Goal: Task Accomplishment & Management: Manage account settings

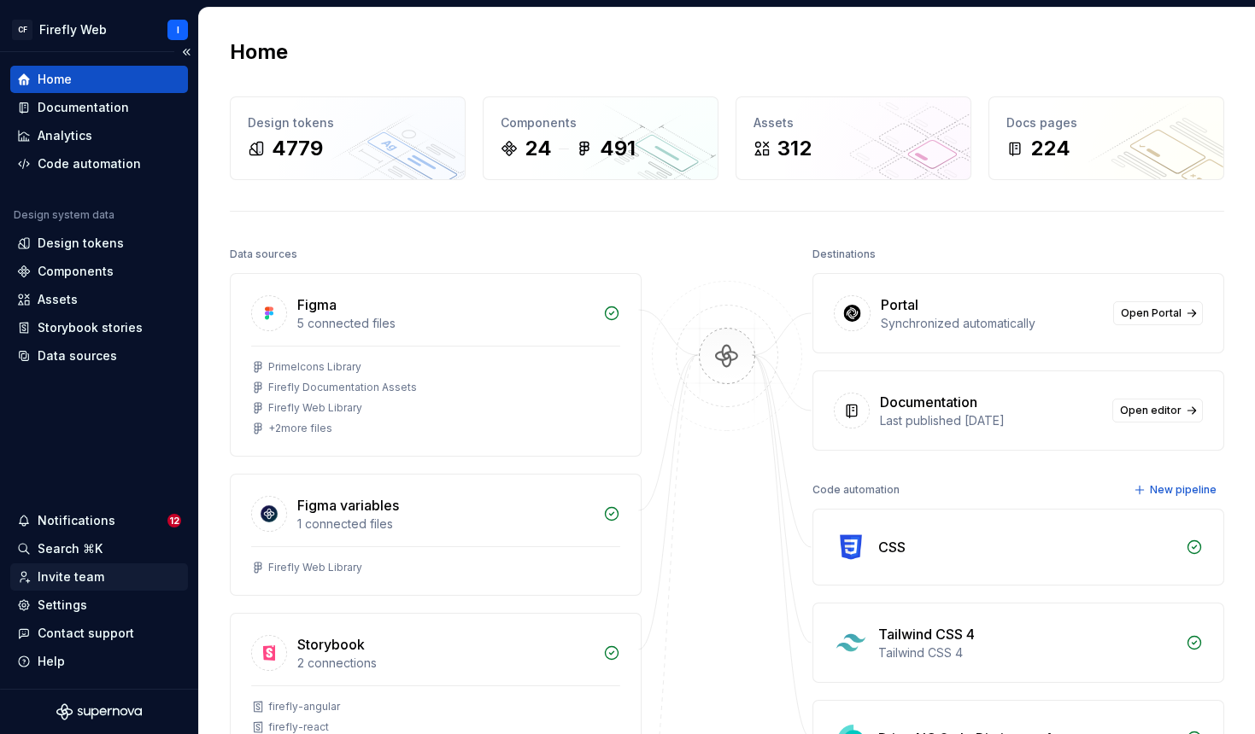
click at [67, 574] on div "Invite team" at bounding box center [71, 577] width 67 height 17
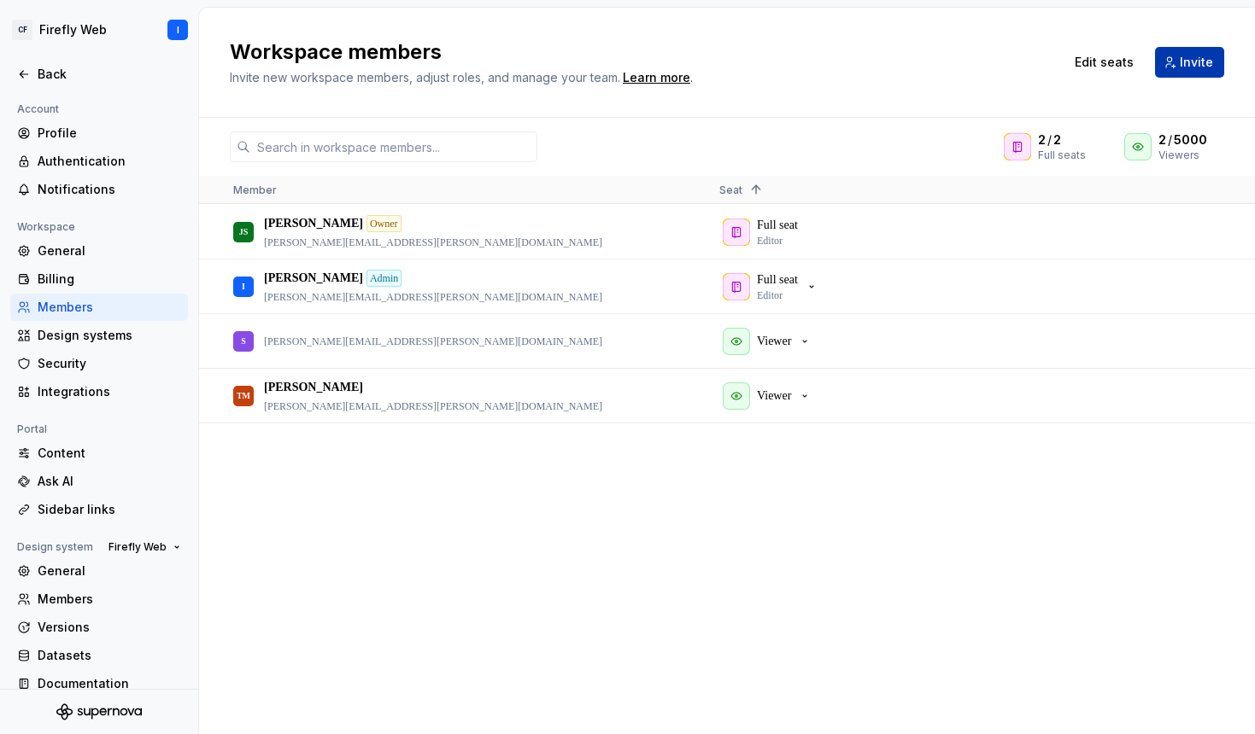
click at [1200, 61] on span "Invite" at bounding box center [1195, 62] width 33 height 17
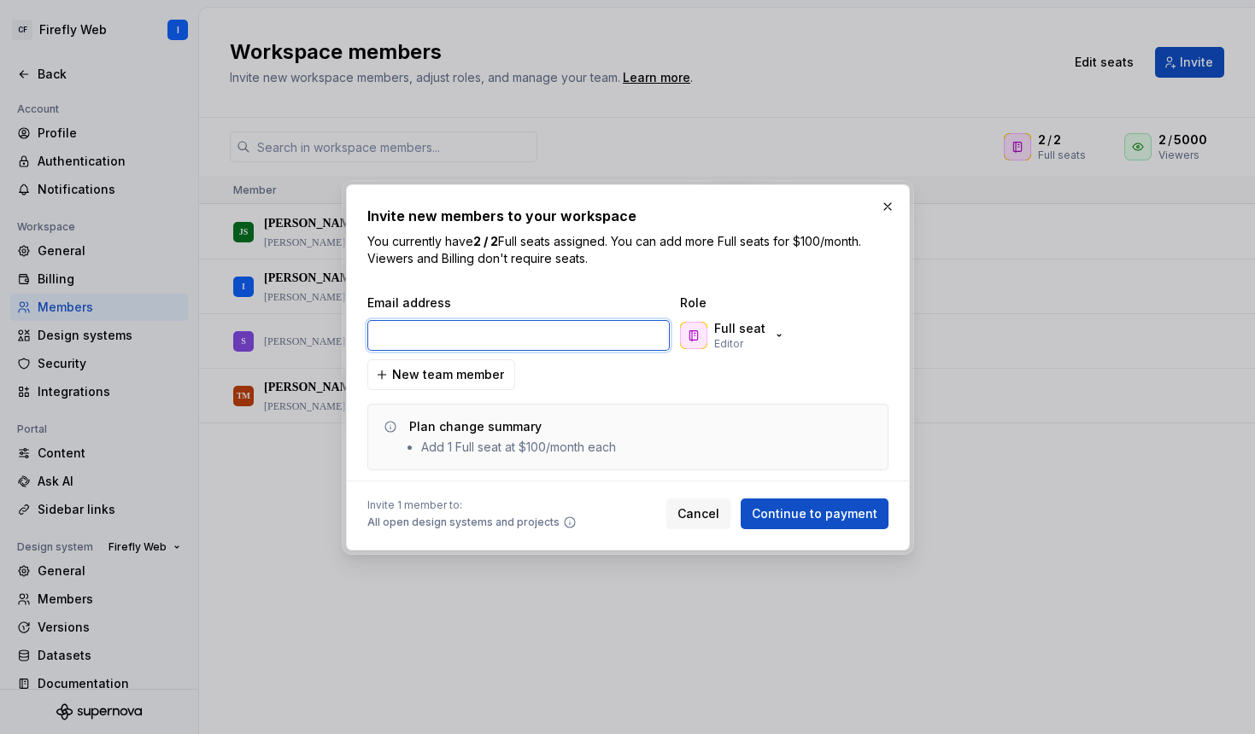
paste input "[PERSON_NAME][EMAIL_ADDRESS][PERSON_NAME][DOMAIN_NAME]"
drag, startPoint x: 380, startPoint y: 337, endPoint x: 360, endPoint y: 336, distance: 19.7
click at [360, 336] on div "Invite new members to your workspace You currently have 2 / 2 Full seats assign…" at bounding box center [628, 367] width 564 height 366
click at [411, 331] on input "[PERSON_NAME][EMAIL_ADDRESS][PERSON_NAME][DOMAIN_NAME]" at bounding box center [518, 335] width 302 height 31
type input "[PERSON_NAME][EMAIL_ADDRESS][PERSON_NAME][DOMAIN_NAME]"
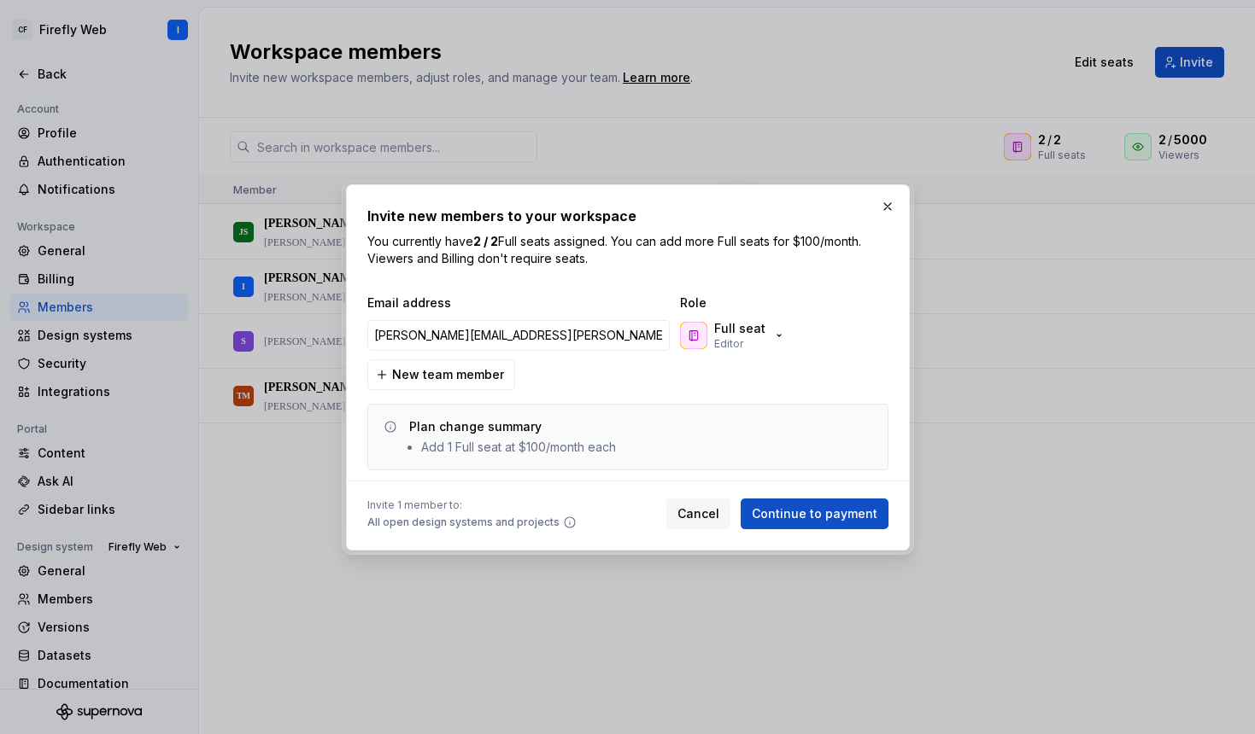
click at [687, 382] on div "Email address Role jacob.clark@civica.com Full seat Editor New team member Plan…" at bounding box center [627, 383] width 521 height 176
click at [758, 336] on p "Full seat" at bounding box center [739, 328] width 51 height 17
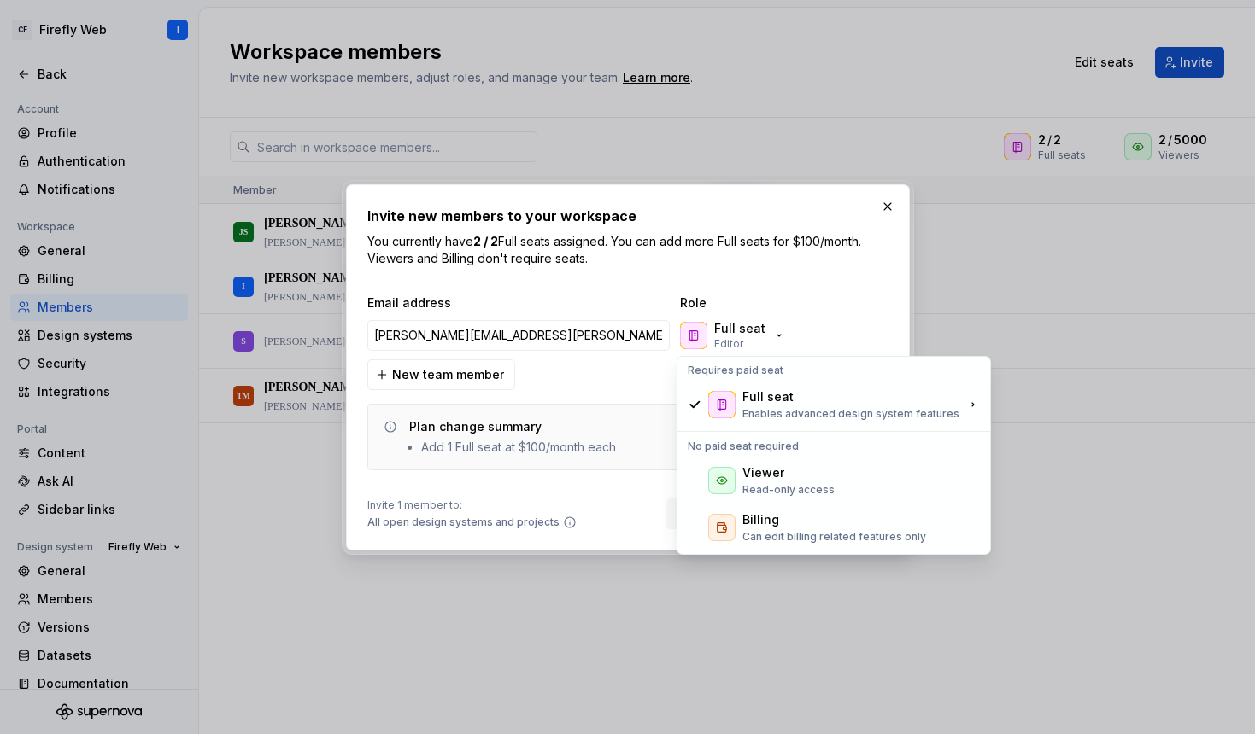
click at [858, 313] on div "Email address Role jacob.clark@civica.com Full seat Editor New team member Plan…" at bounding box center [627, 383] width 521 height 176
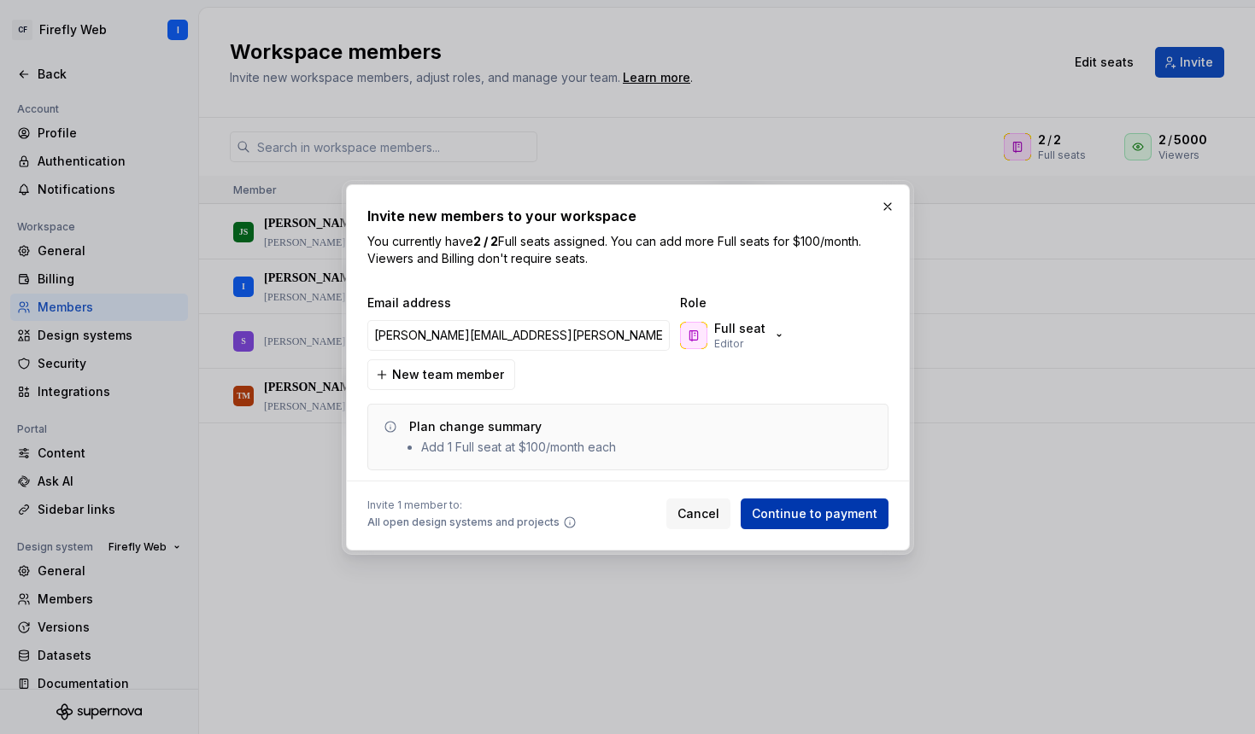
click at [802, 507] on span "Continue to payment" at bounding box center [815, 514] width 126 height 17
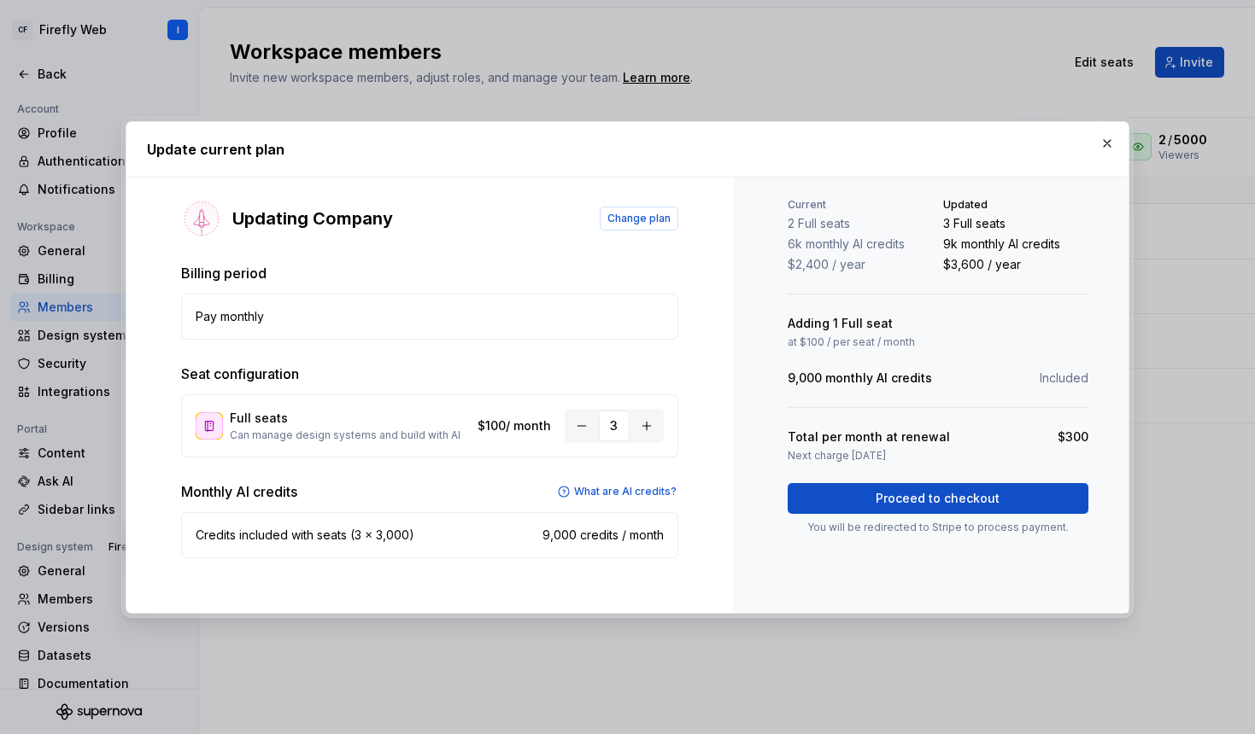
click at [927, 490] on span "Proceed to checkout" at bounding box center [937, 498] width 124 height 17
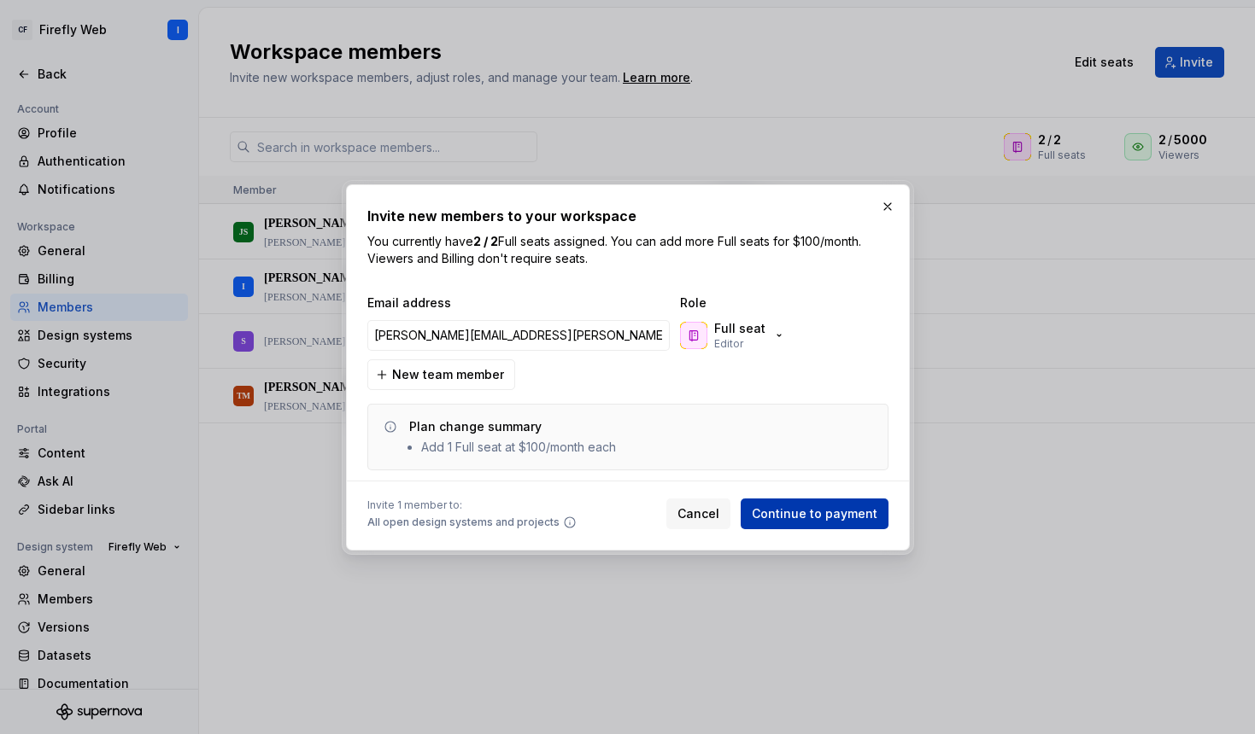
click at [816, 512] on span "Continue to payment" at bounding box center [815, 514] width 126 height 17
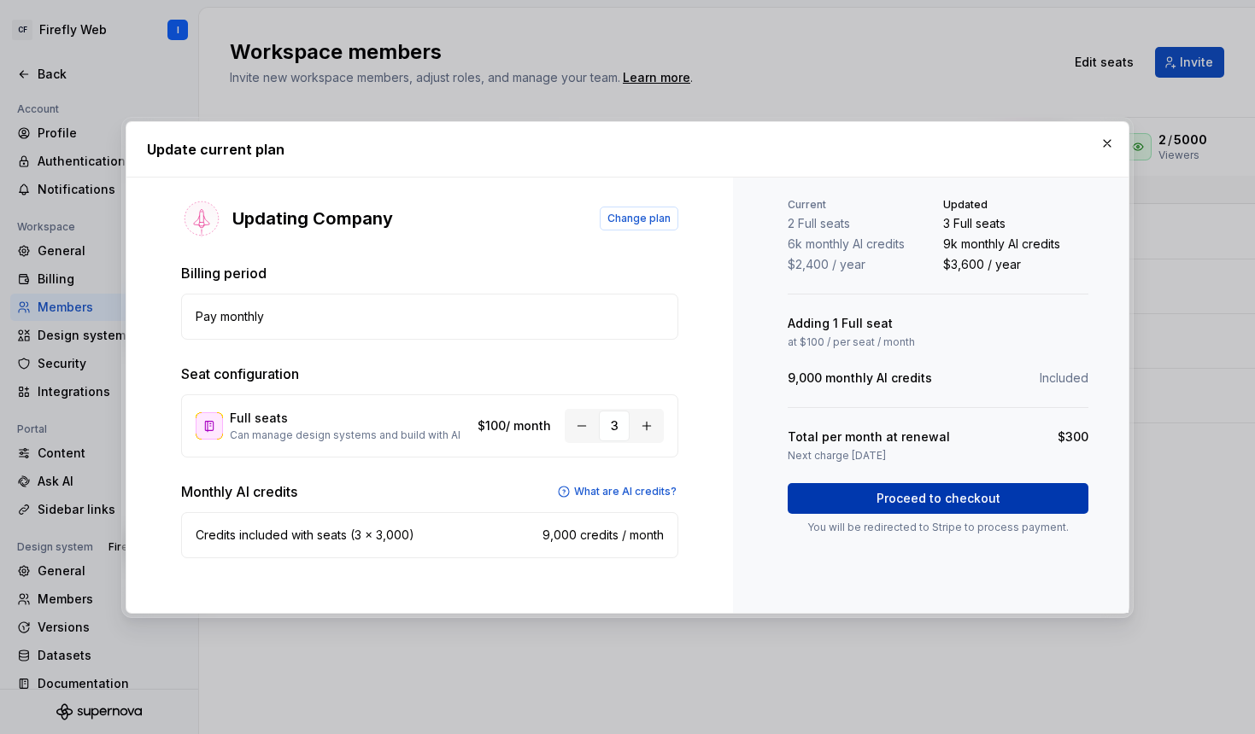
click at [937, 497] on span "Proceed to checkout" at bounding box center [937, 498] width 124 height 17
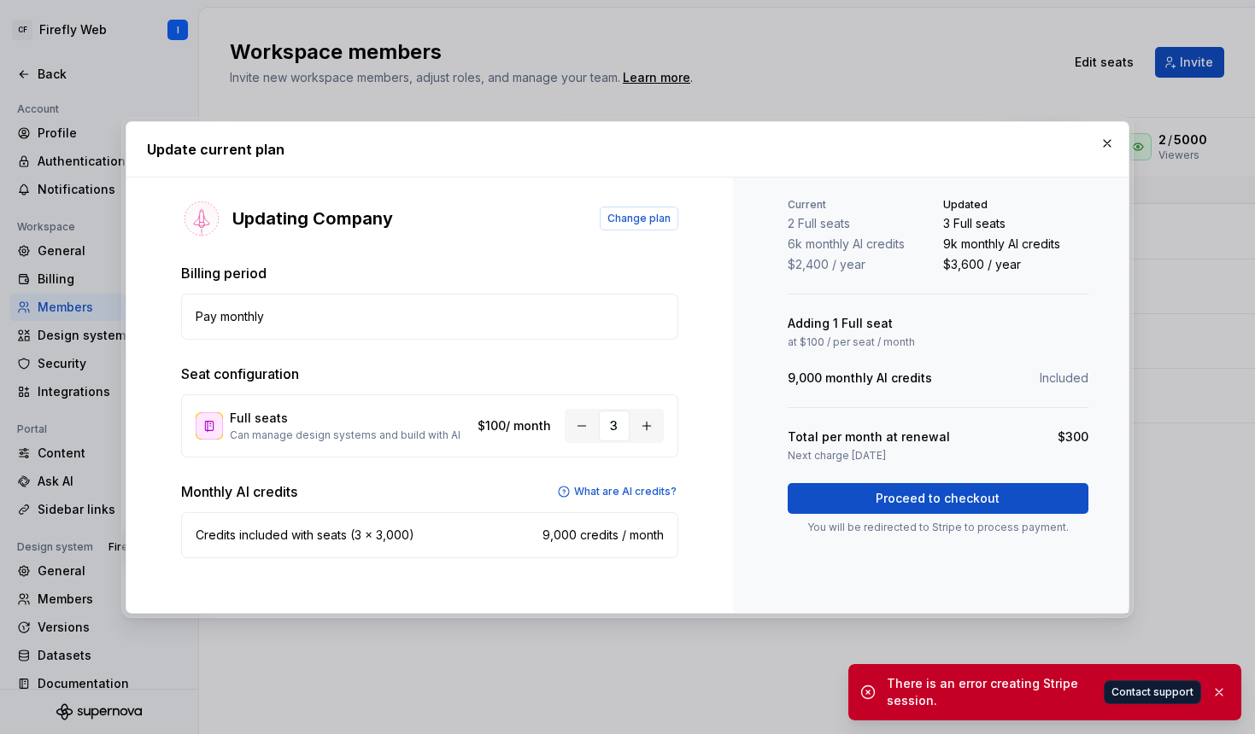
drag, startPoint x: 1115, startPoint y: 134, endPoint x: 1101, endPoint y: 137, distance: 14.1
click at [1112, 137] on button "button" at bounding box center [1107, 144] width 24 height 24
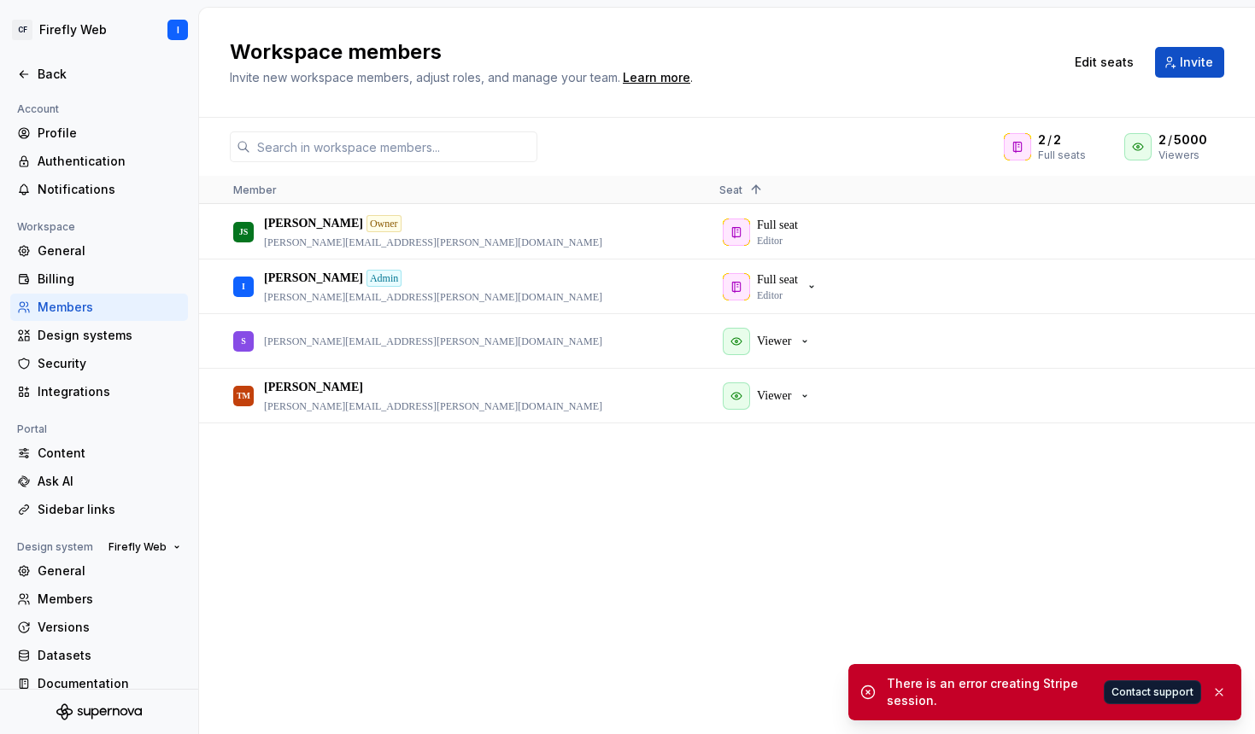
click at [526, 575] on div "JS Jason Sparks Owner jason.sparks@civica.com Full seat Editor I Igor Admin igo…" at bounding box center [727, 469] width 1056 height 529
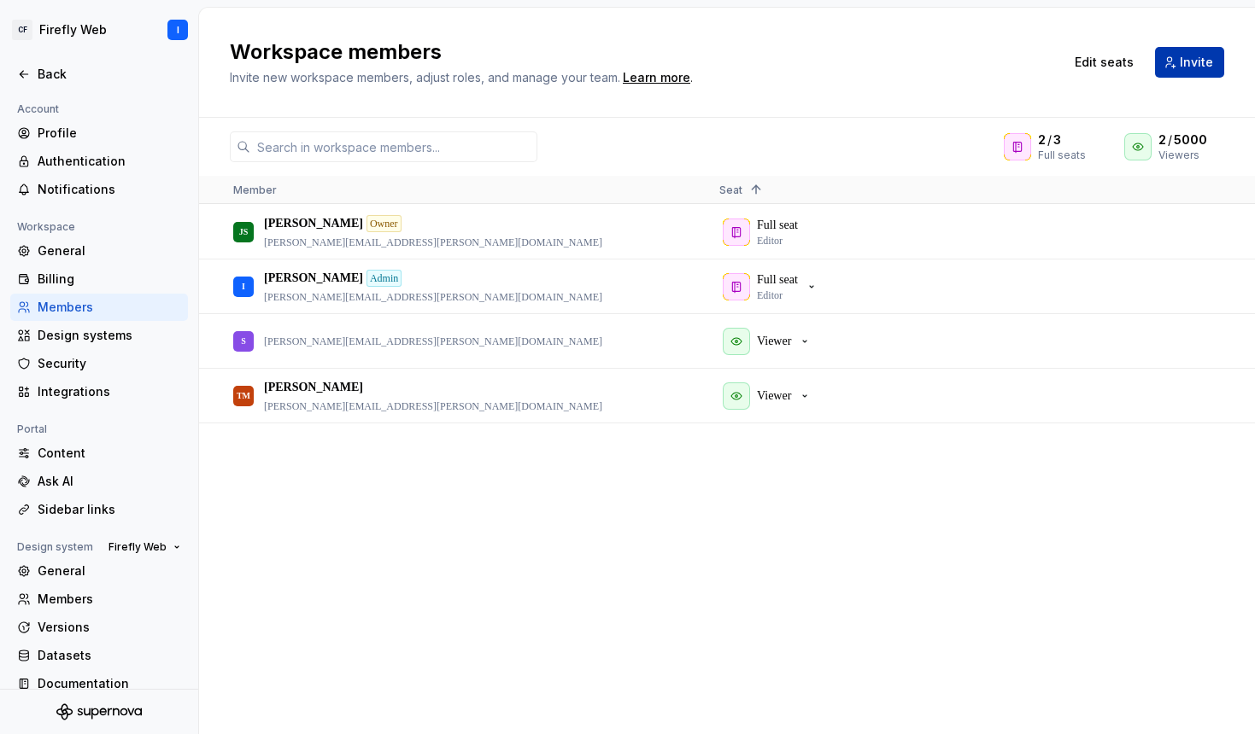
click at [1197, 60] on span "Invite" at bounding box center [1195, 62] width 33 height 17
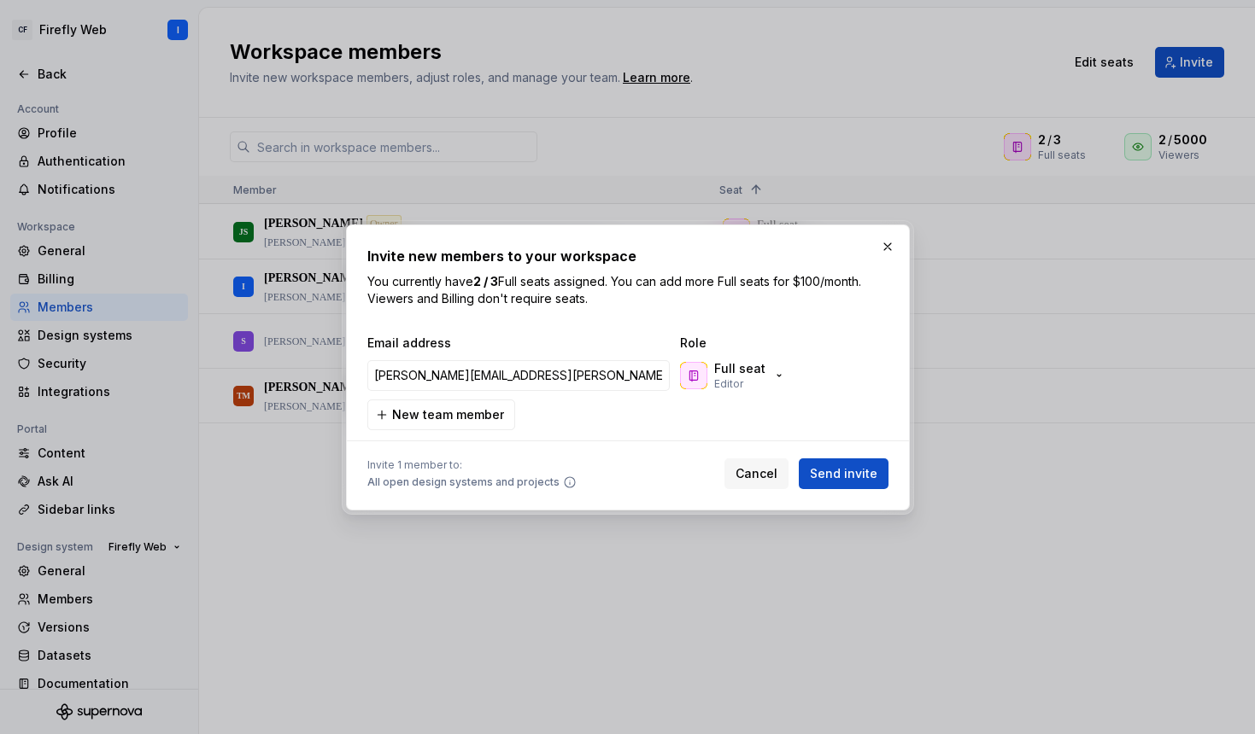
drag, startPoint x: 381, startPoint y: 377, endPoint x: 325, endPoint y: 355, distance: 60.3
click at [324, 355] on div "Invite new members to your workspace You currently have 2 / 3 Full seats assign…" at bounding box center [627, 367] width 1255 height 734
click at [409, 372] on input "[PERSON_NAME][EMAIL_ADDRESS][PERSON_NAME][DOMAIN_NAME]" at bounding box center [518, 375] width 302 height 31
type input "[PERSON_NAME][EMAIL_ADDRESS][PERSON_NAME][DOMAIN_NAME]"
click at [844, 477] on span "Send invite" at bounding box center [843, 473] width 67 height 17
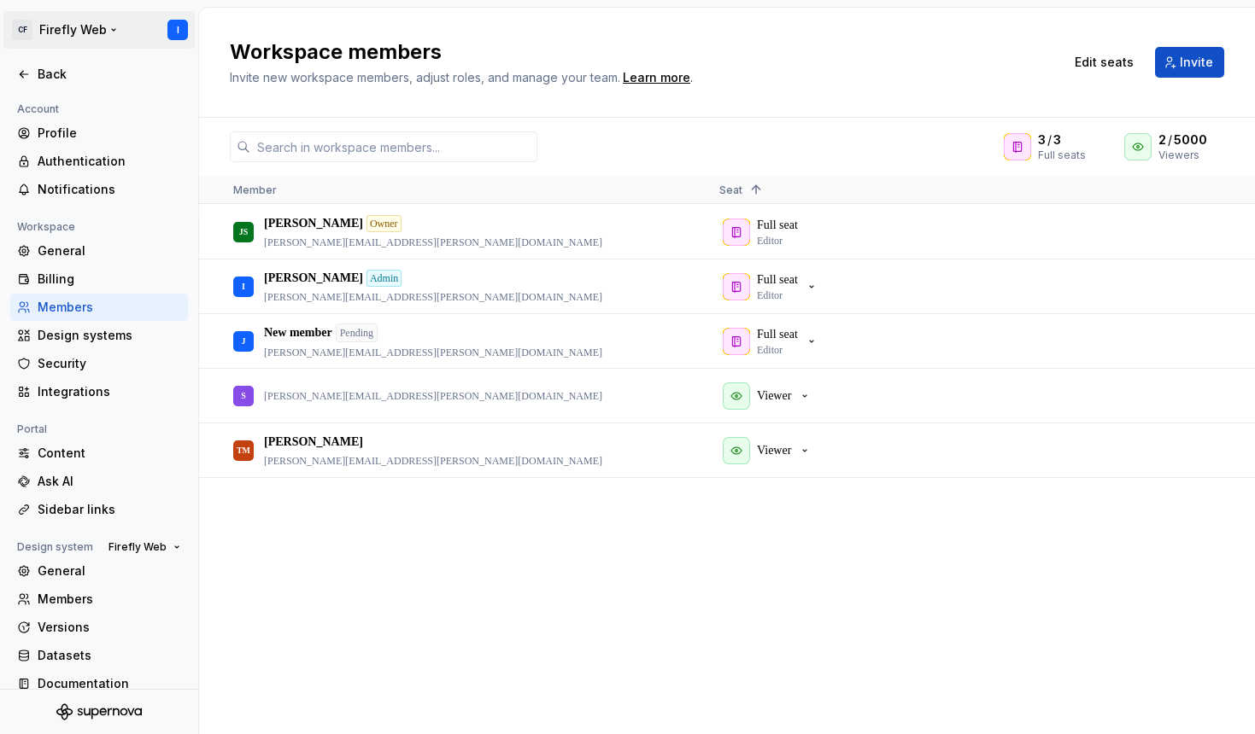
click at [74, 32] on html "CF Firefly Web I Back Account Profile Authentication Notifications Workspace Ge…" at bounding box center [627, 367] width 1255 height 734
click at [73, 32] on html "CF Firefly Web I Back Account Profile Authentication Notifications Workspace Ge…" at bounding box center [627, 367] width 1255 height 734
click at [44, 76] on div "Back" at bounding box center [109, 74] width 143 height 17
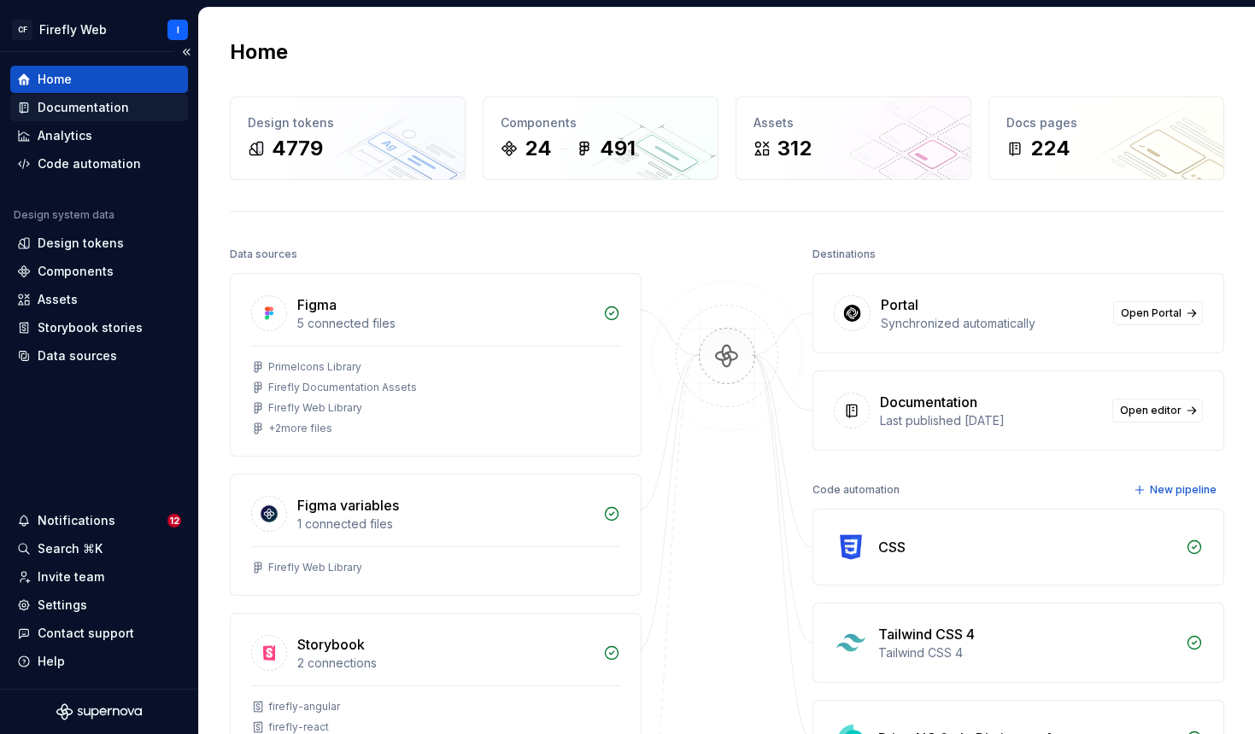
click at [82, 105] on div "Documentation" at bounding box center [83, 107] width 91 height 17
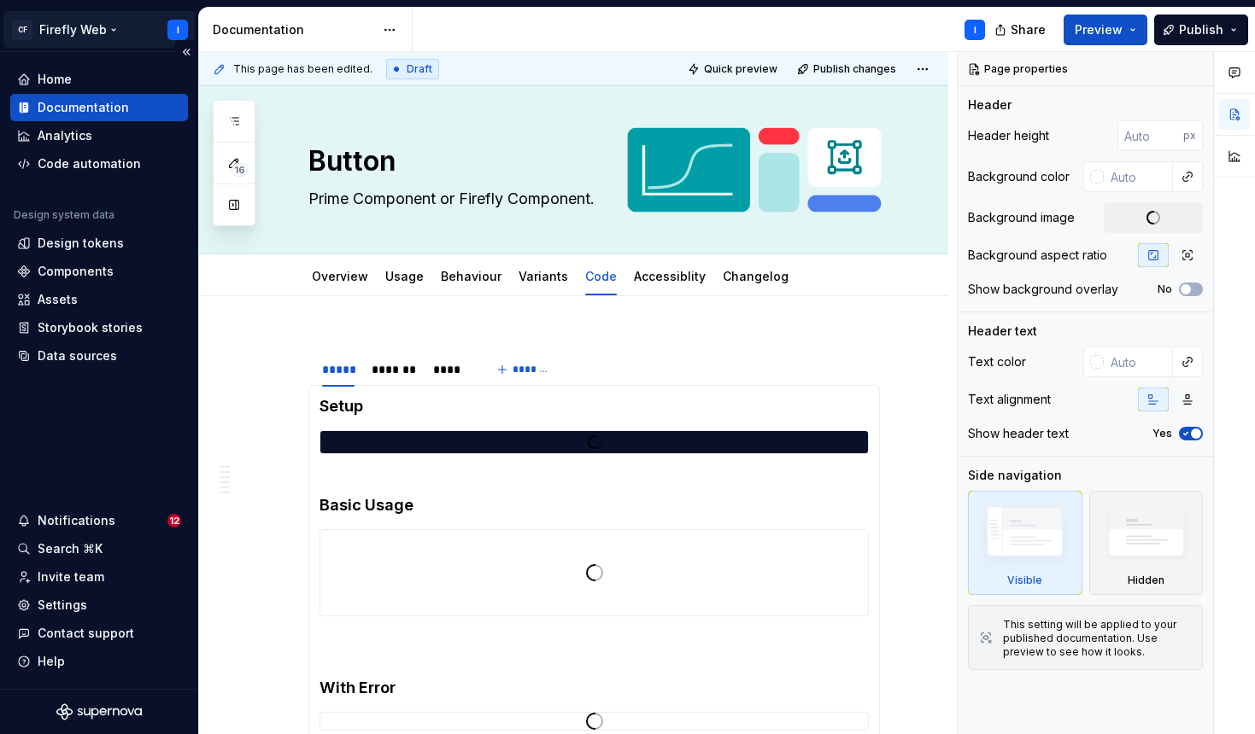
click at [112, 31] on html "CF Firefly Web I Home Documentation Analytics Code automation Design system dat…" at bounding box center [627, 367] width 1255 height 734
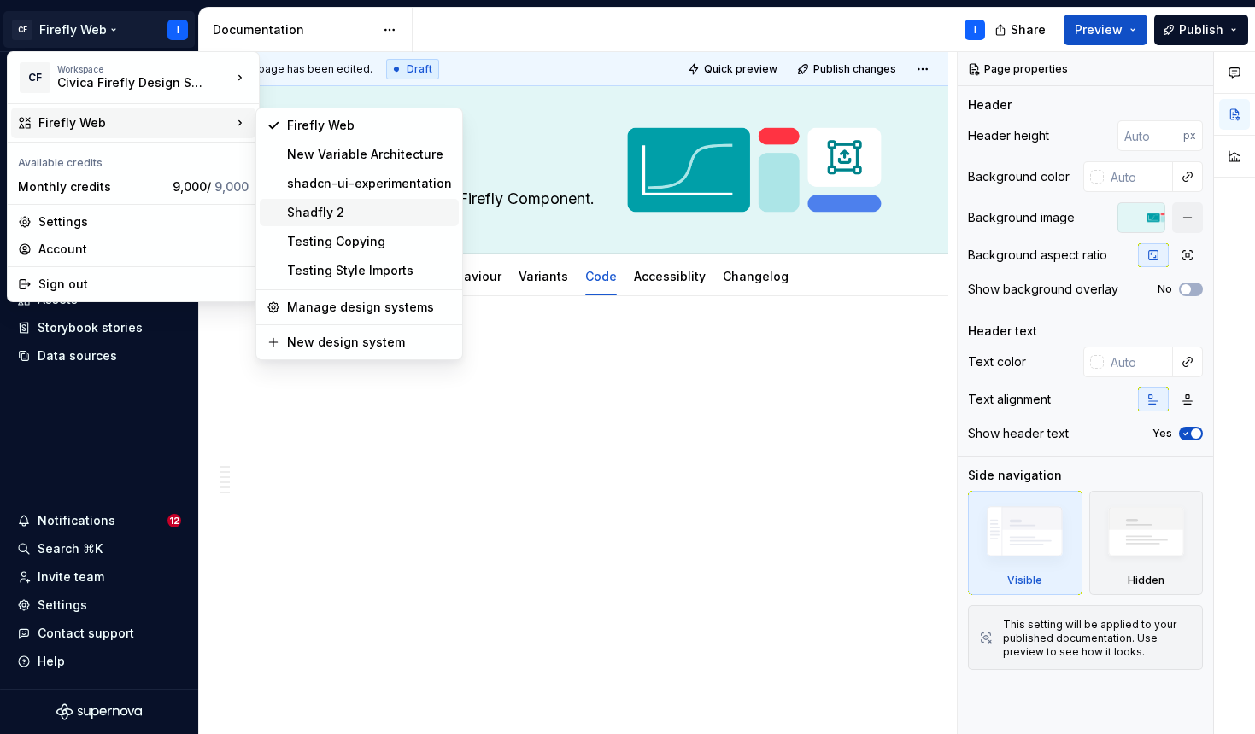
click at [309, 218] on div "Shadfly 2" at bounding box center [369, 212] width 165 height 17
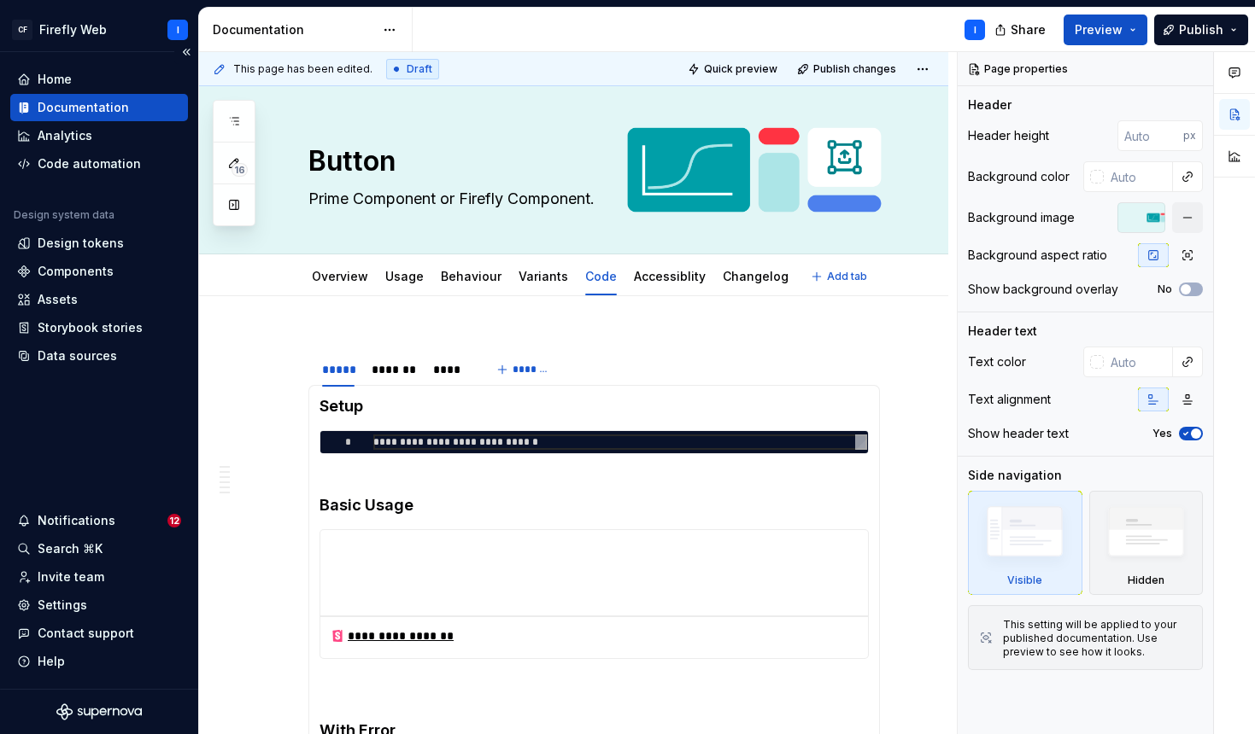
type textarea "*"
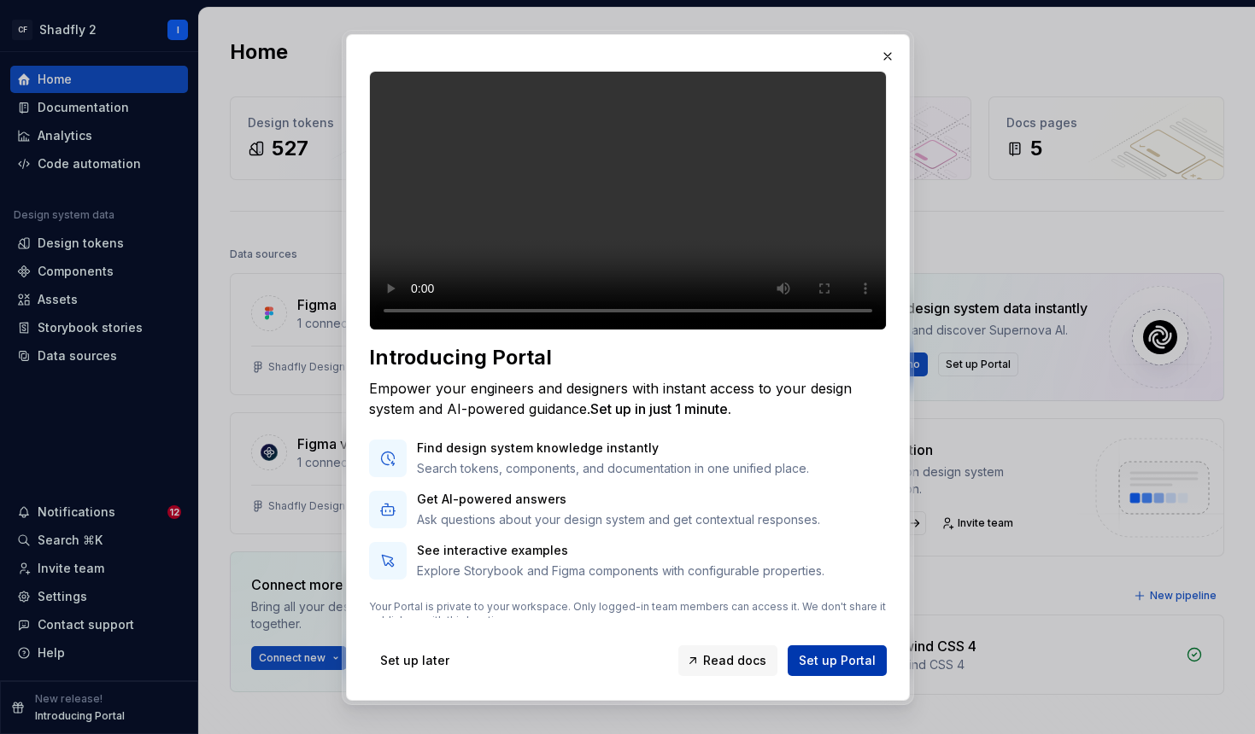
click at [847, 664] on span "Set up Portal" at bounding box center [837, 660] width 77 height 17
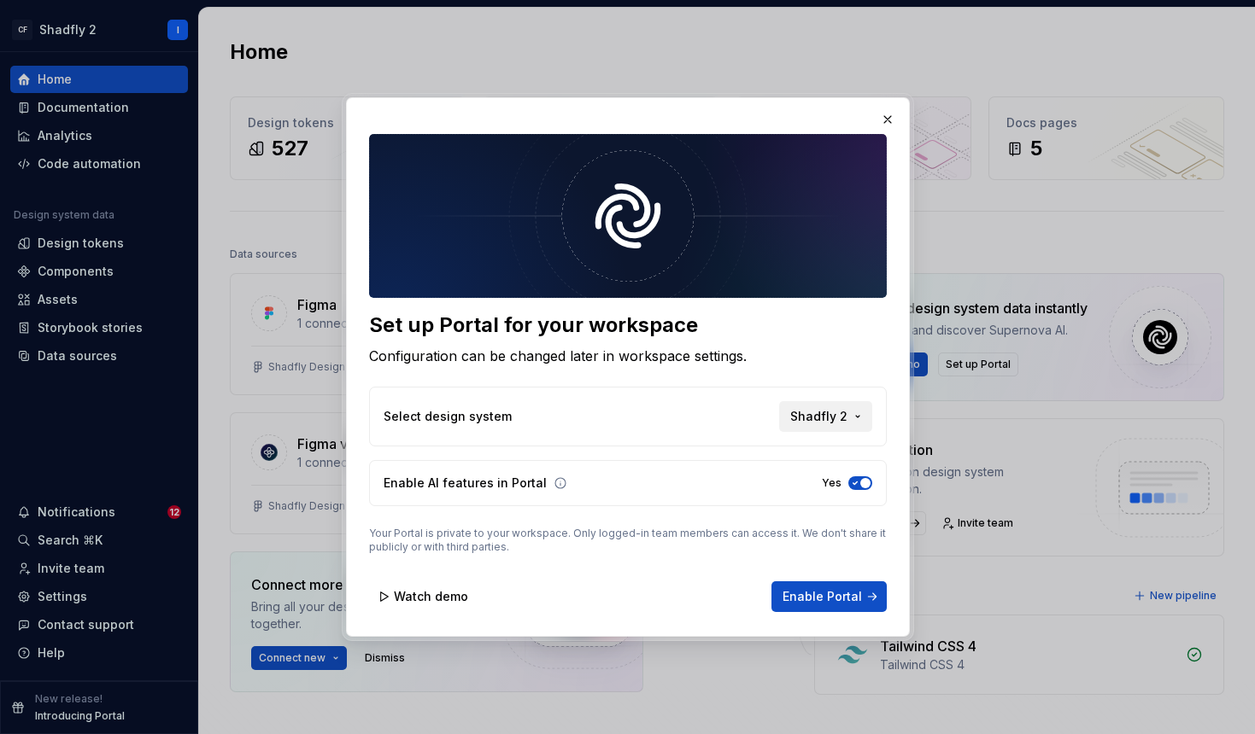
click at [857, 414] on button "Shadfly 2" at bounding box center [825, 416] width 93 height 31
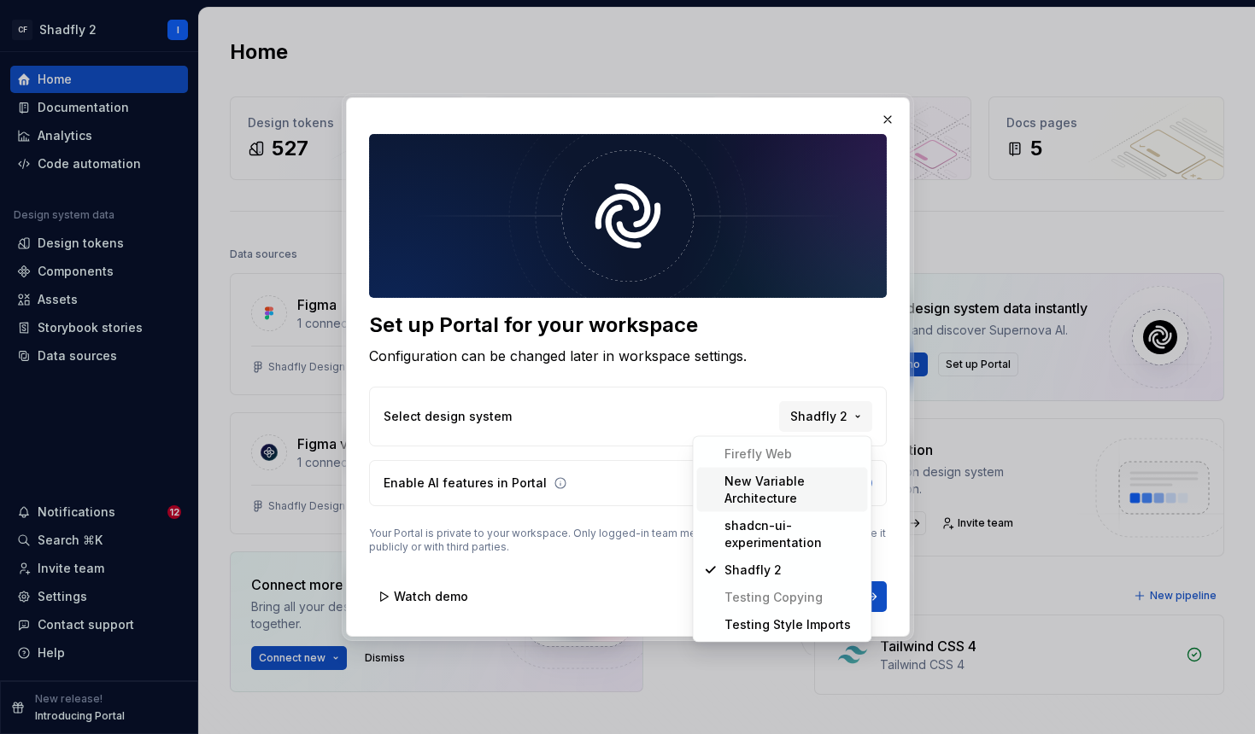
click at [686, 399] on div "Set up Portal for your workspace Configuration can be changed later in workspac…" at bounding box center [627, 367] width 1255 height 734
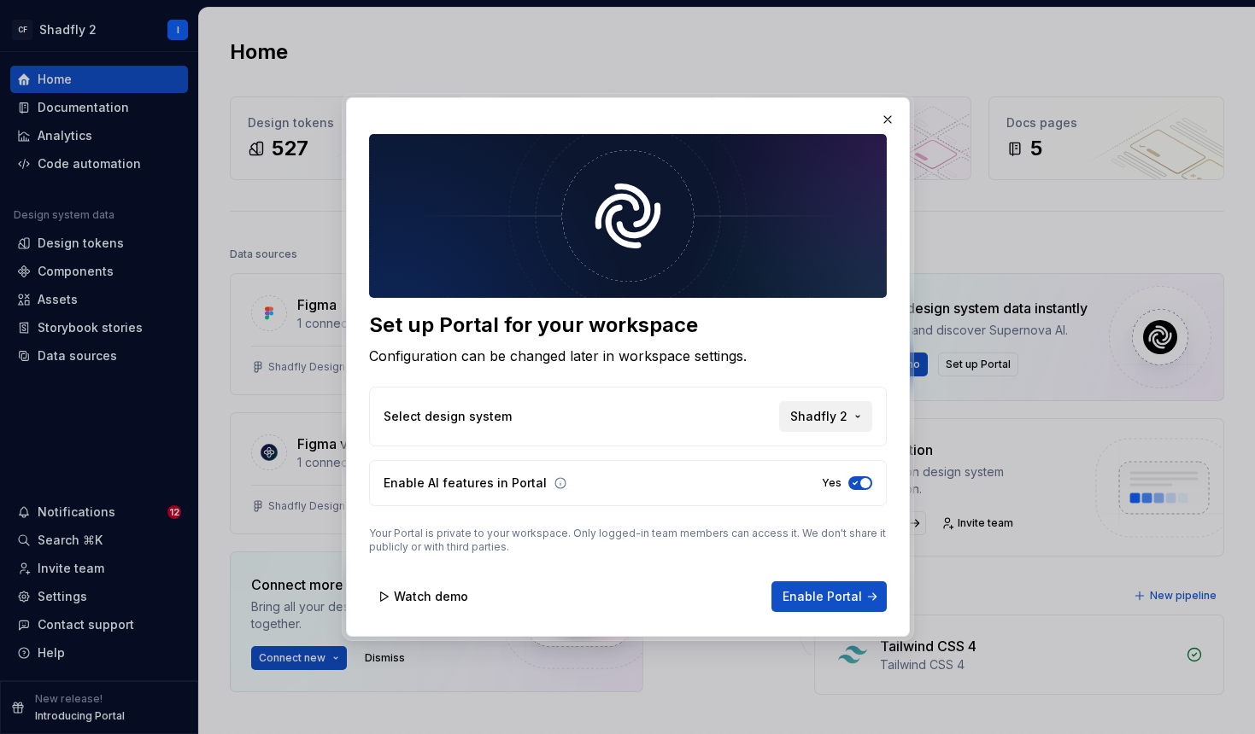
click at [845, 421] on span "Shadfly 2" at bounding box center [818, 416] width 57 height 17
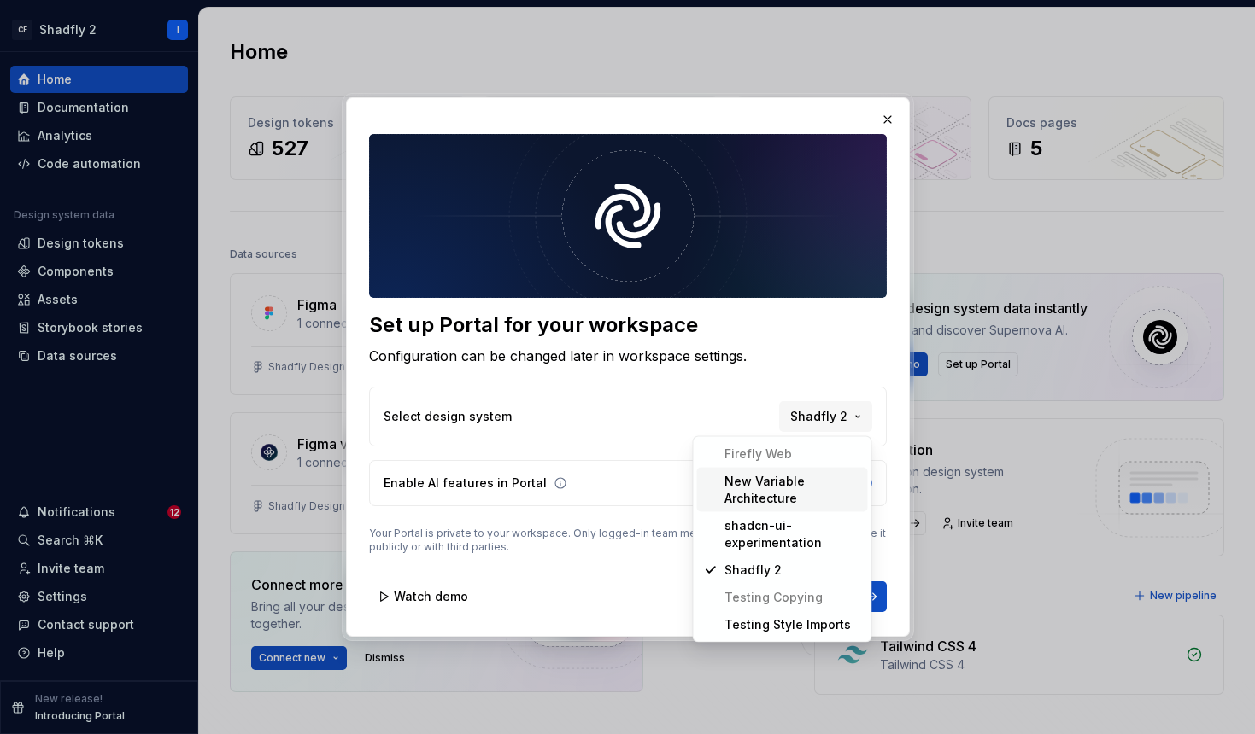
click at [594, 407] on div "Set up Portal for your workspace Configuration can be changed later in workspac…" at bounding box center [627, 367] width 1255 height 734
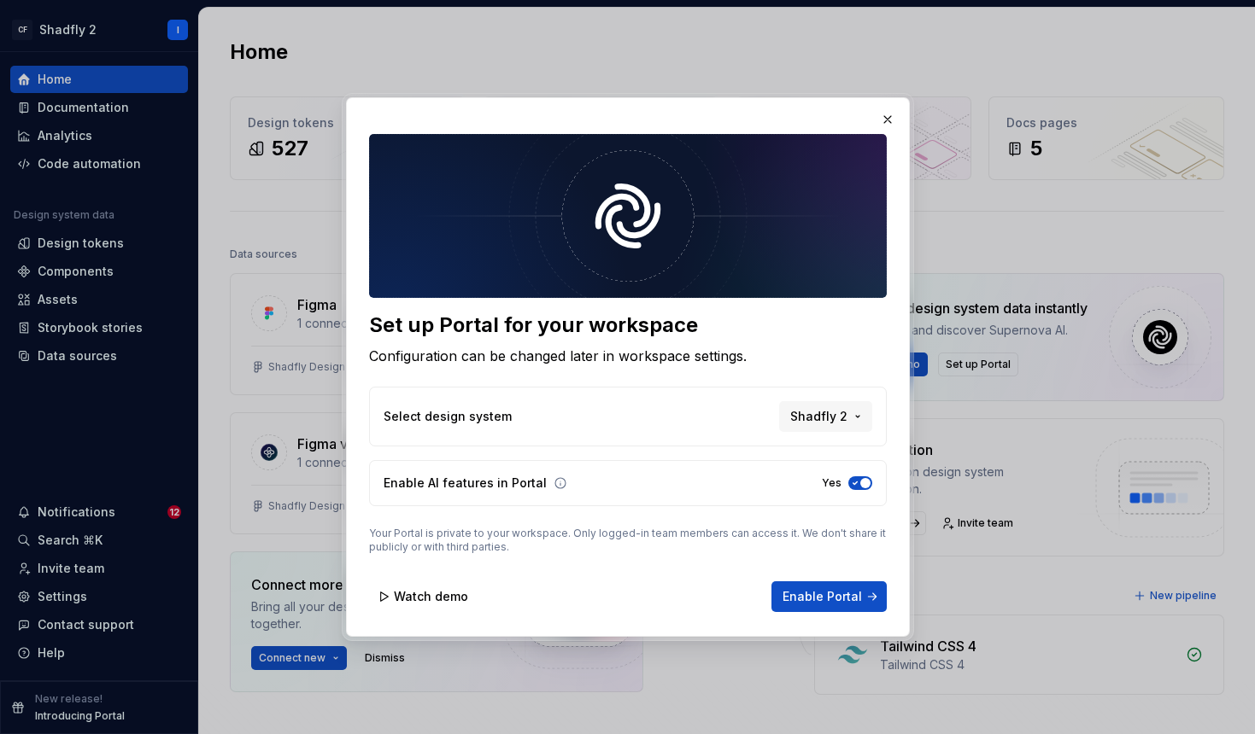
click at [821, 597] on span "Enable Portal" at bounding box center [821, 596] width 79 height 17
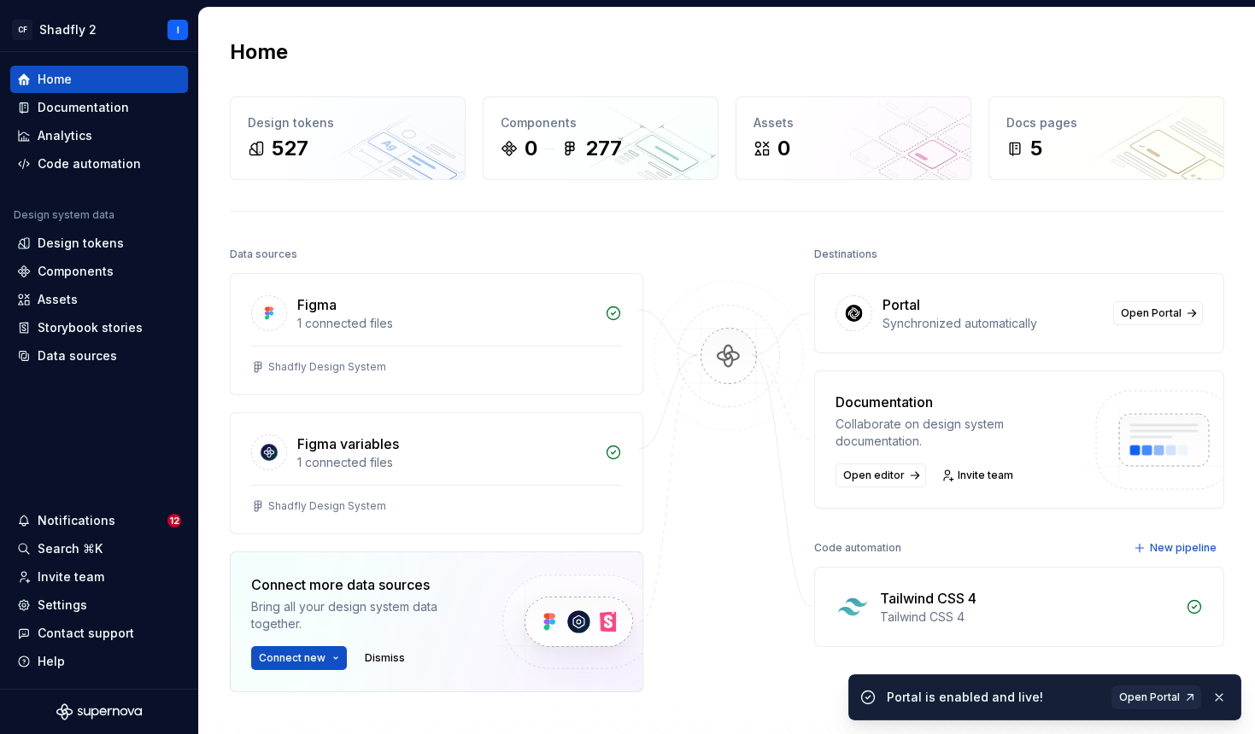
click at [483, 67] on div "Home Design tokens 527 Components 0 277 Assets 0 Docs pages 5 Data sources Figm…" at bounding box center [727, 442] width 1056 height 869
click at [310, 140] on div "527" at bounding box center [348, 148] width 200 height 27
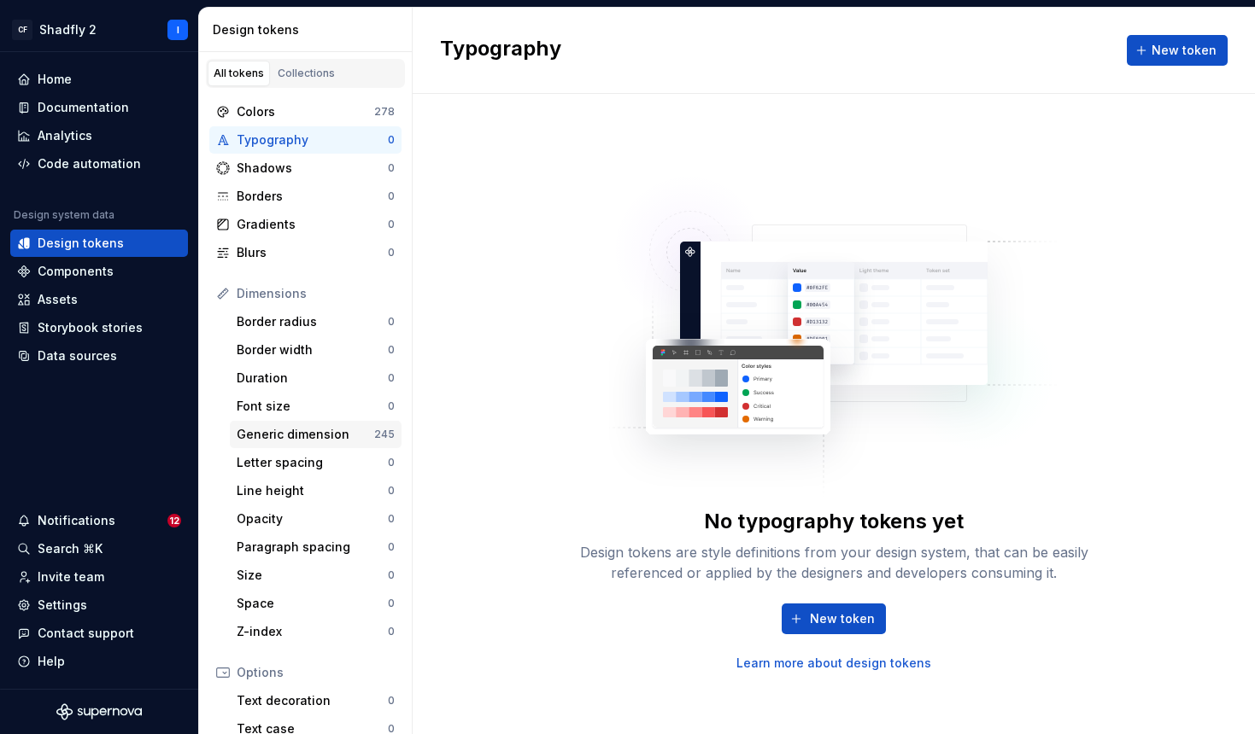
click at [308, 437] on div "Generic dimension" at bounding box center [305, 434] width 137 height 17
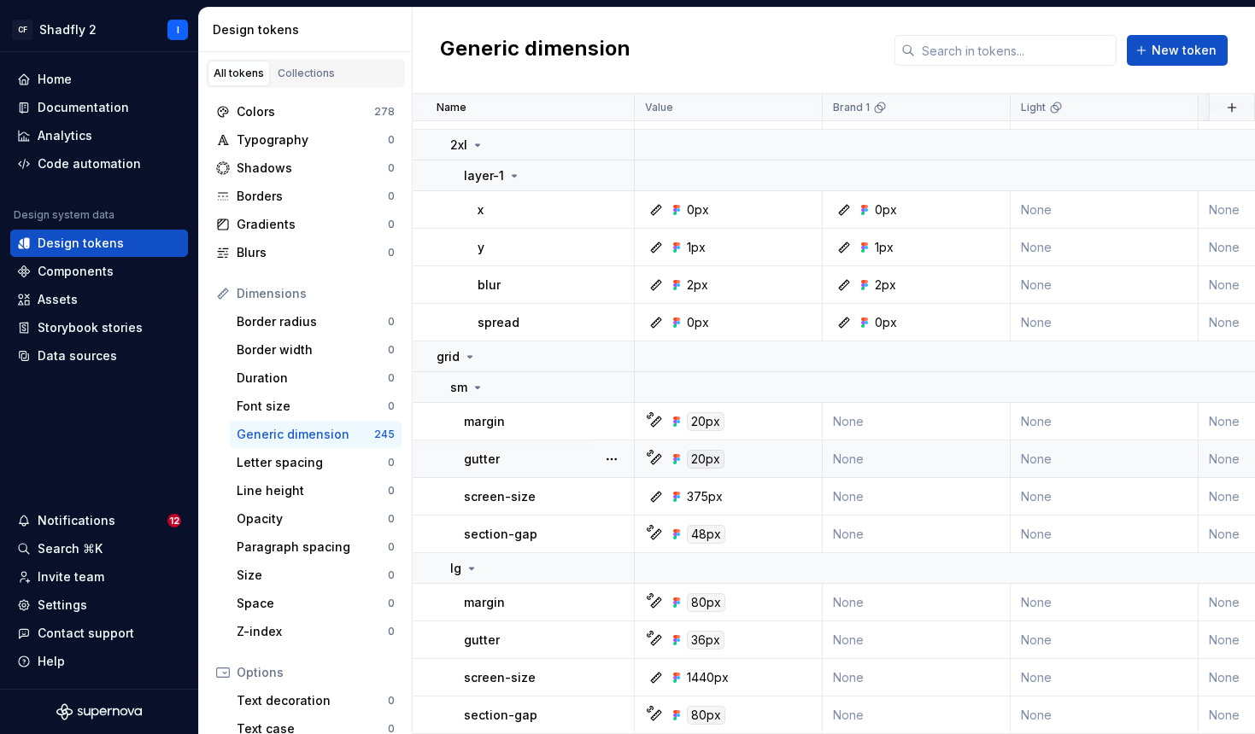
scroll to position [9832, 0]
click at [265, 112] on div "Colors" at bounding box center [305, 111] width 137 height 17
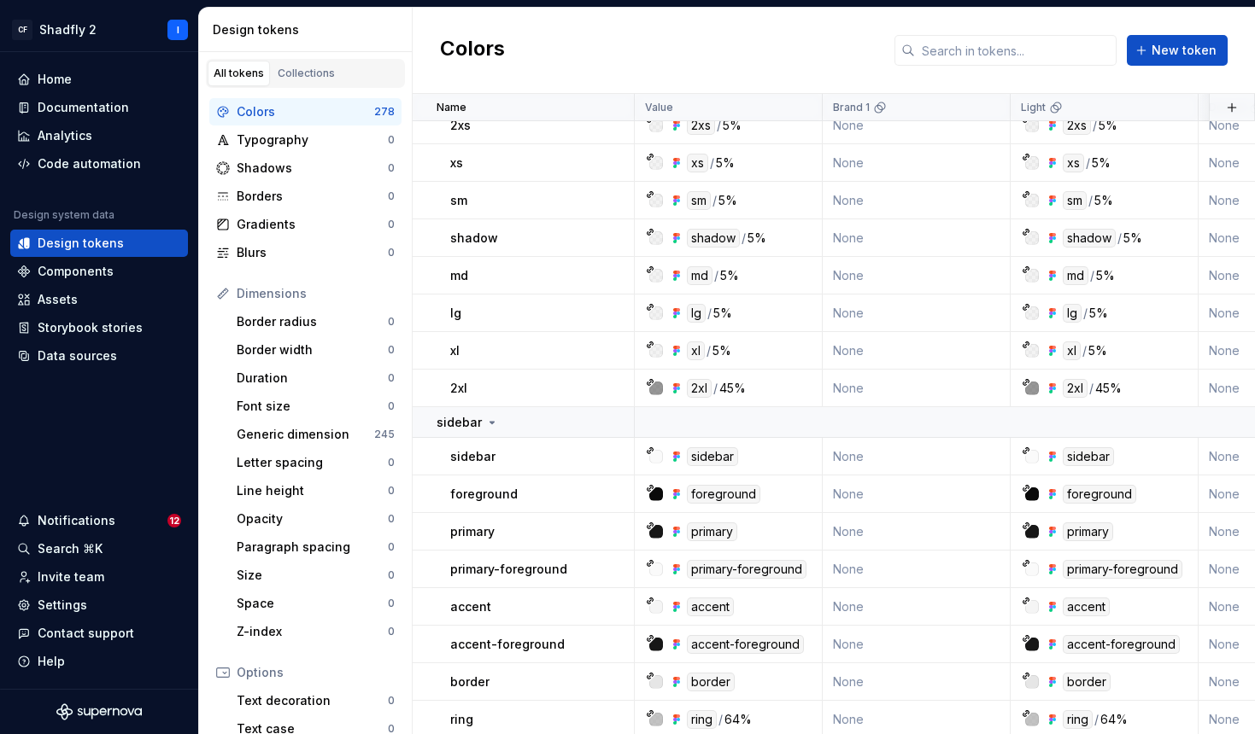
scroll to position [10704, 0]
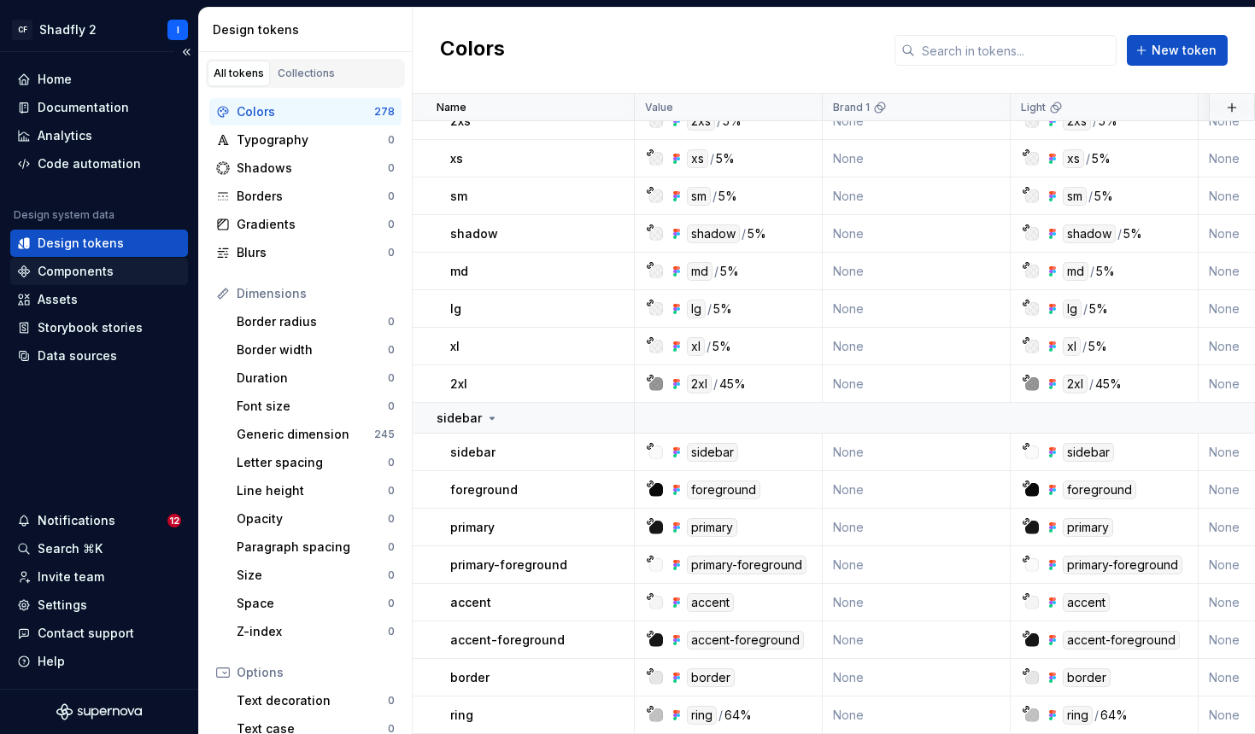
click at [52, 269] on div "Components" at bounding box center [76, 271] width 76 height 17
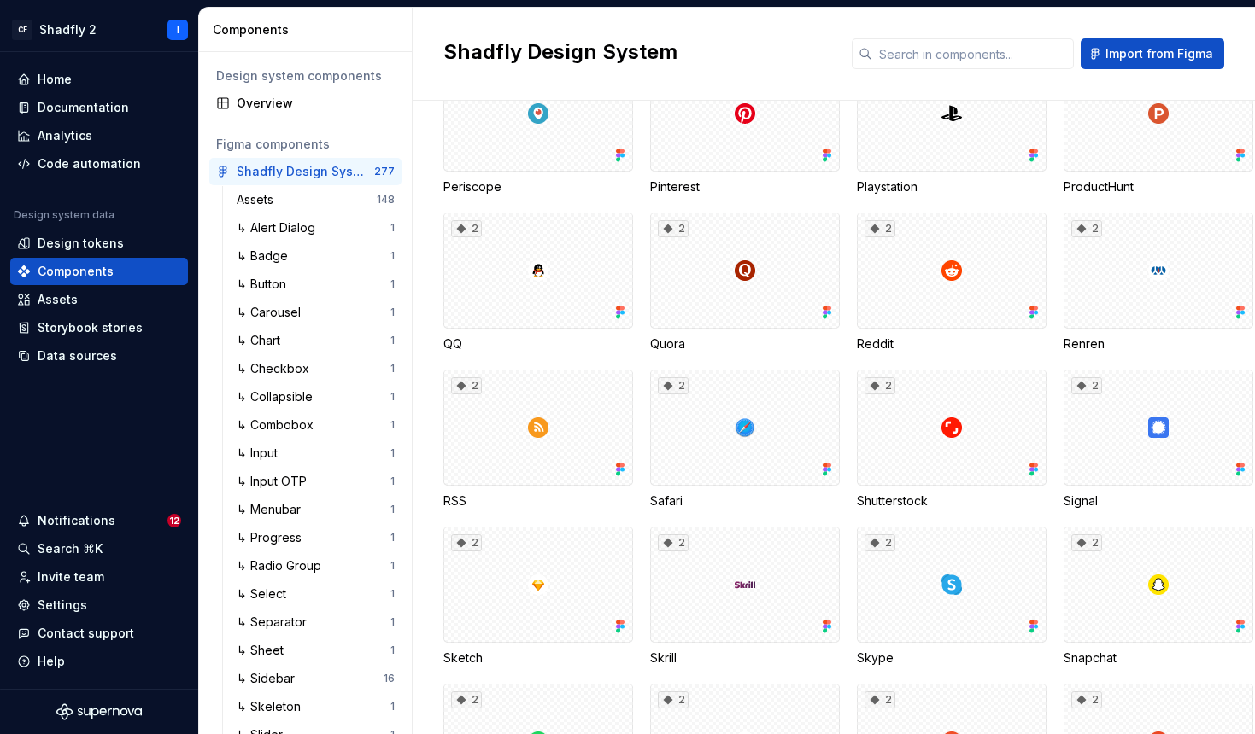
scroll to position [3939, 0]
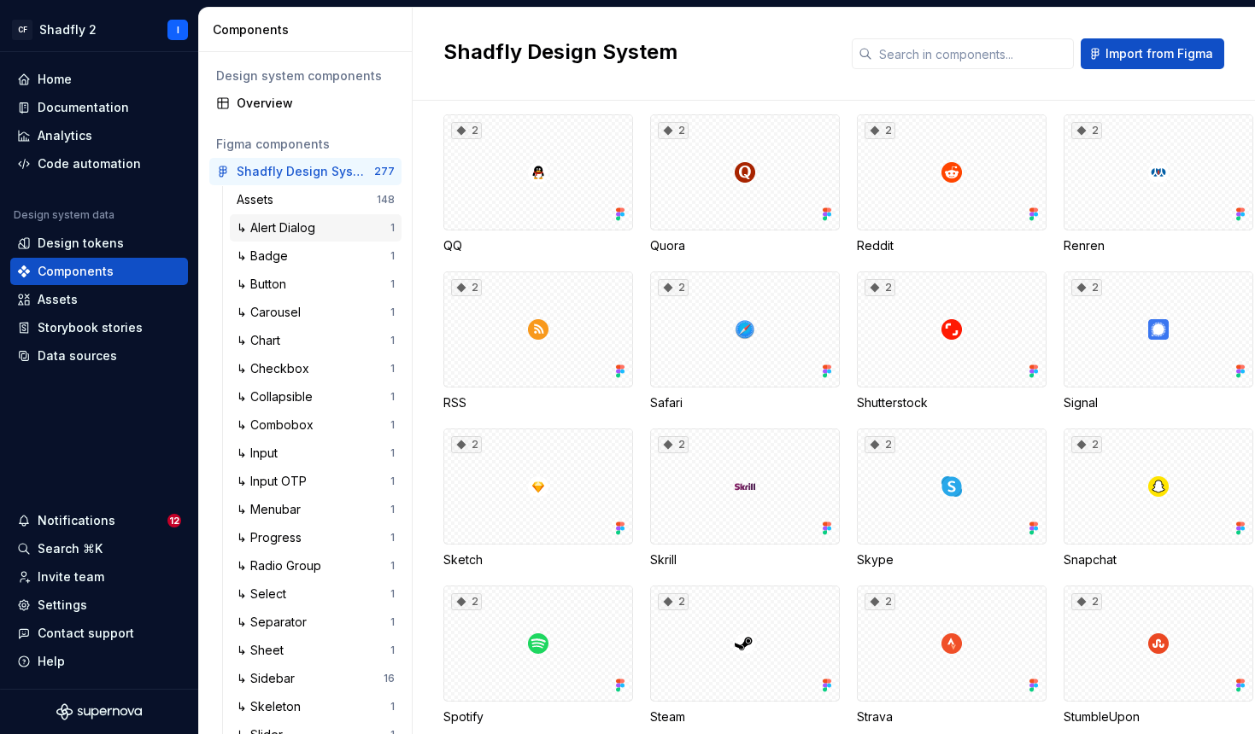
click at [300, 229] on div "↳ Alert Dialog" at bounding box center [279, 227] width 85 height 17
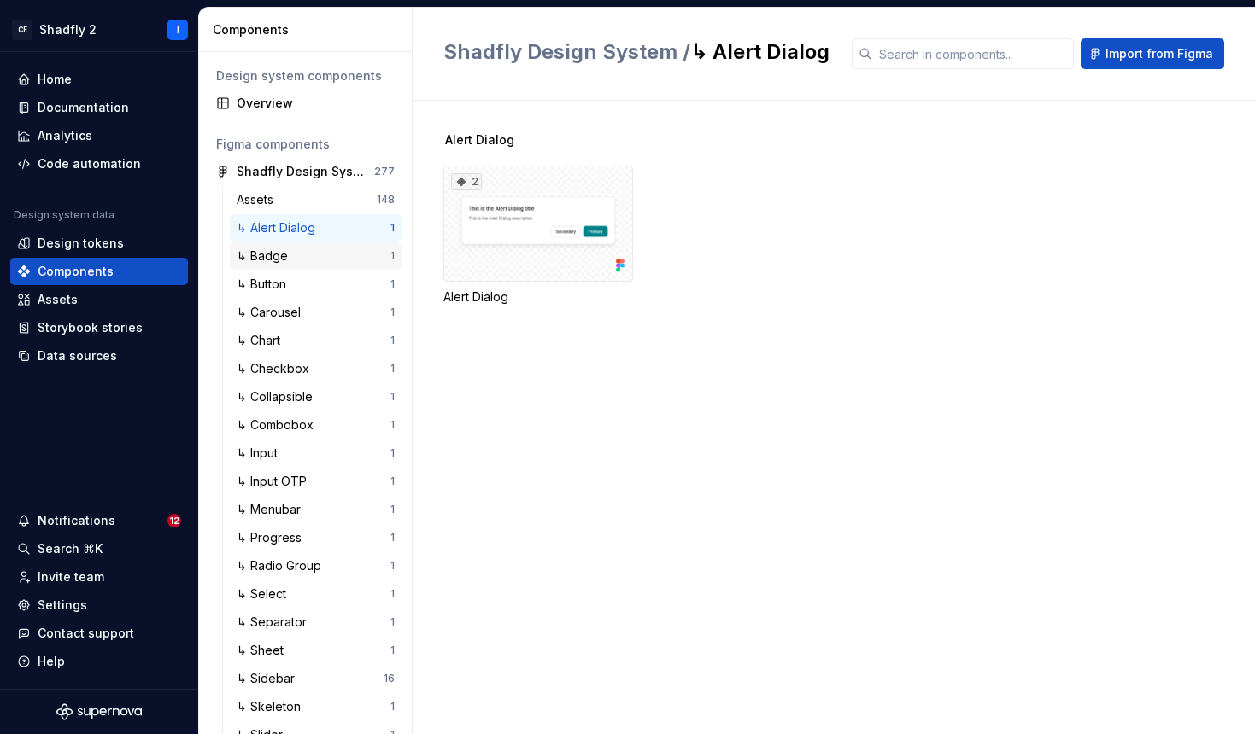
click at [299, 269] on div "↳ Badge 1" at bounding box center [316, 256] width 172 height 27
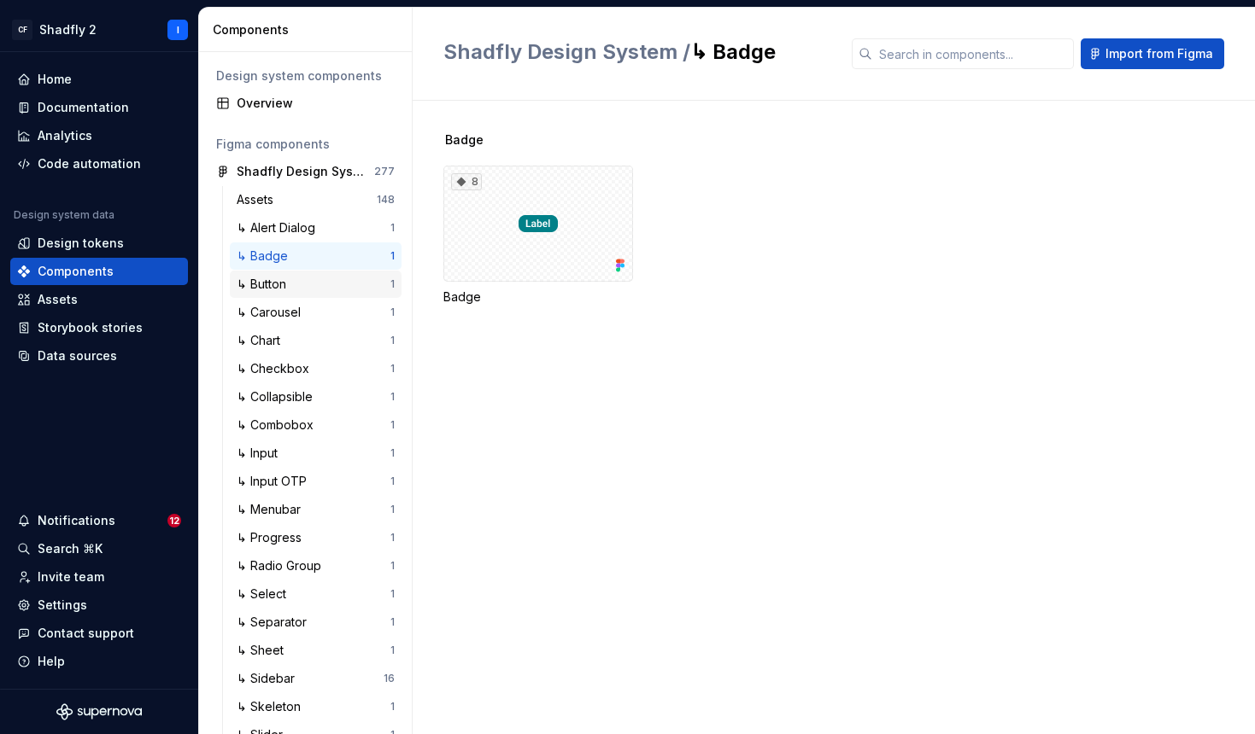
click at [285, 292] on div "↳ Button" at bounding box center [265, 284] width 56 height 17
click at [284, 316] on div "↳ Carousel" at bounding box center [272, 312] width 71 height 17
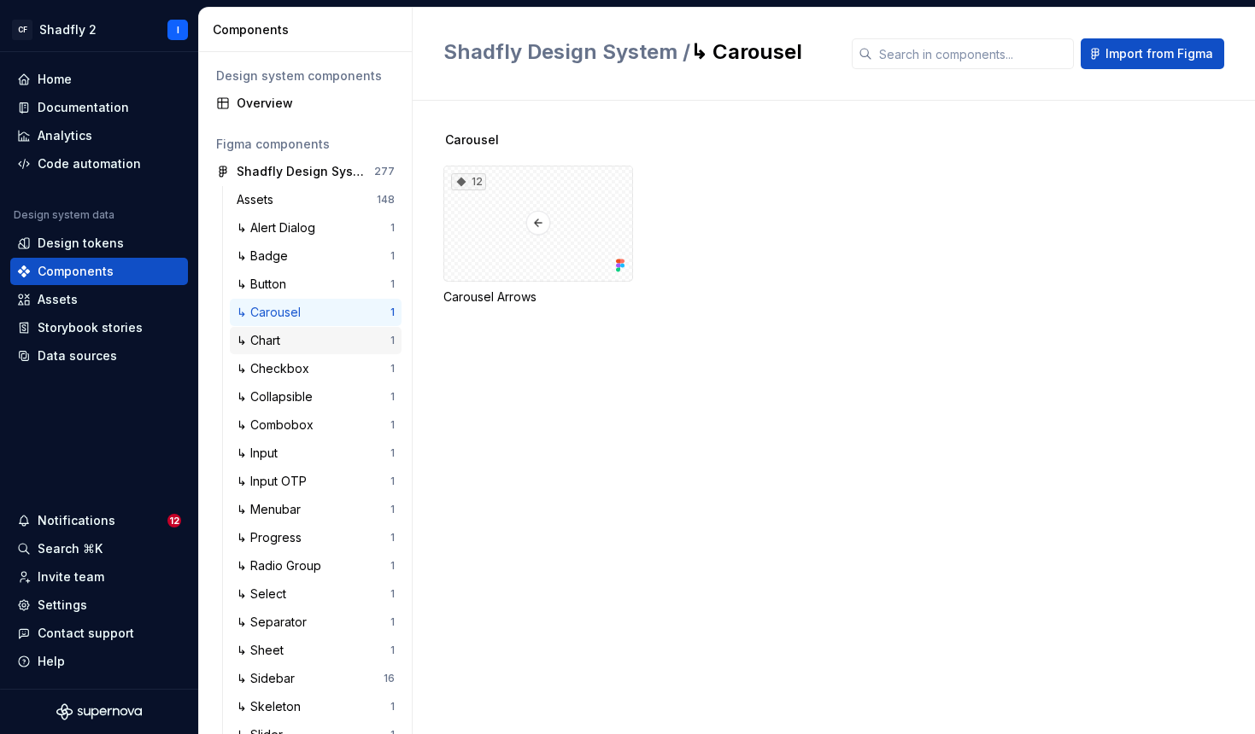
click at [272, 348] on div "↳ Chart" at bounding box center [262, 340] width 50 height 17
click at [276, 376] on div "↳ Checkbox" at bounding box center [276, 368] width 79 height 17
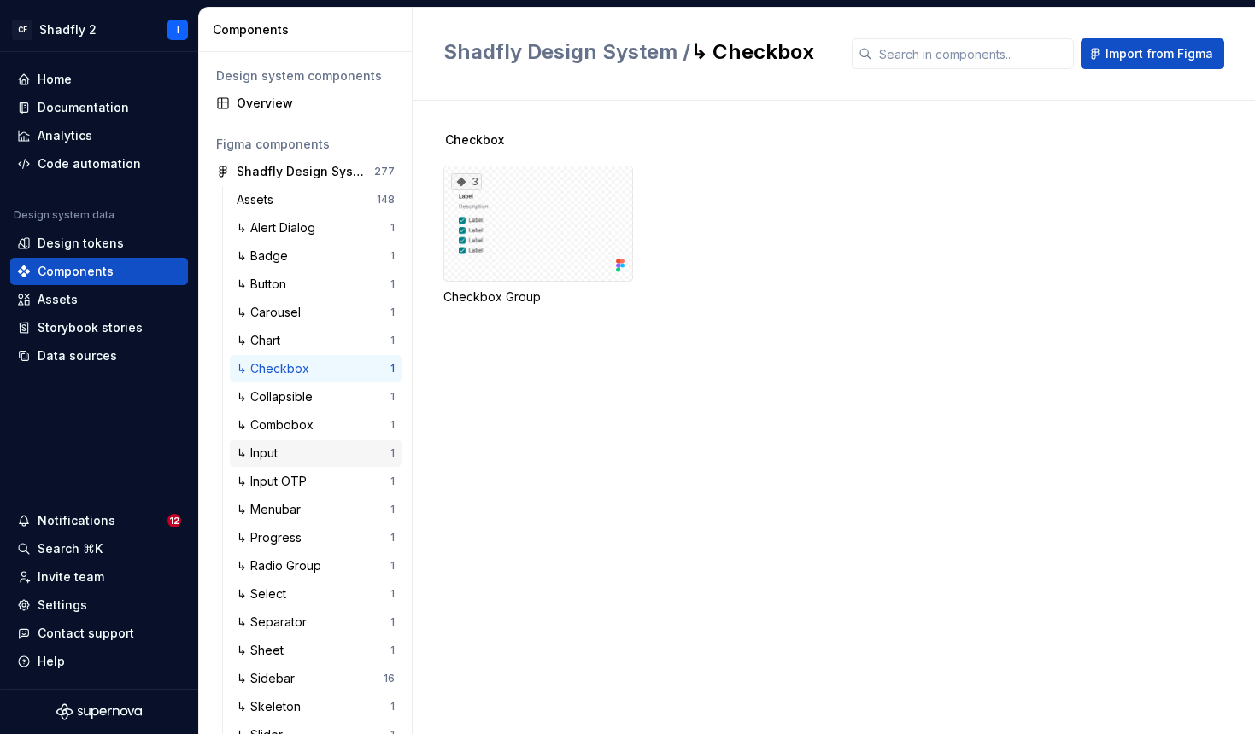
click at [261, 461] on div "↳ Input" at bounding box center [261, 453] width 48 height 17
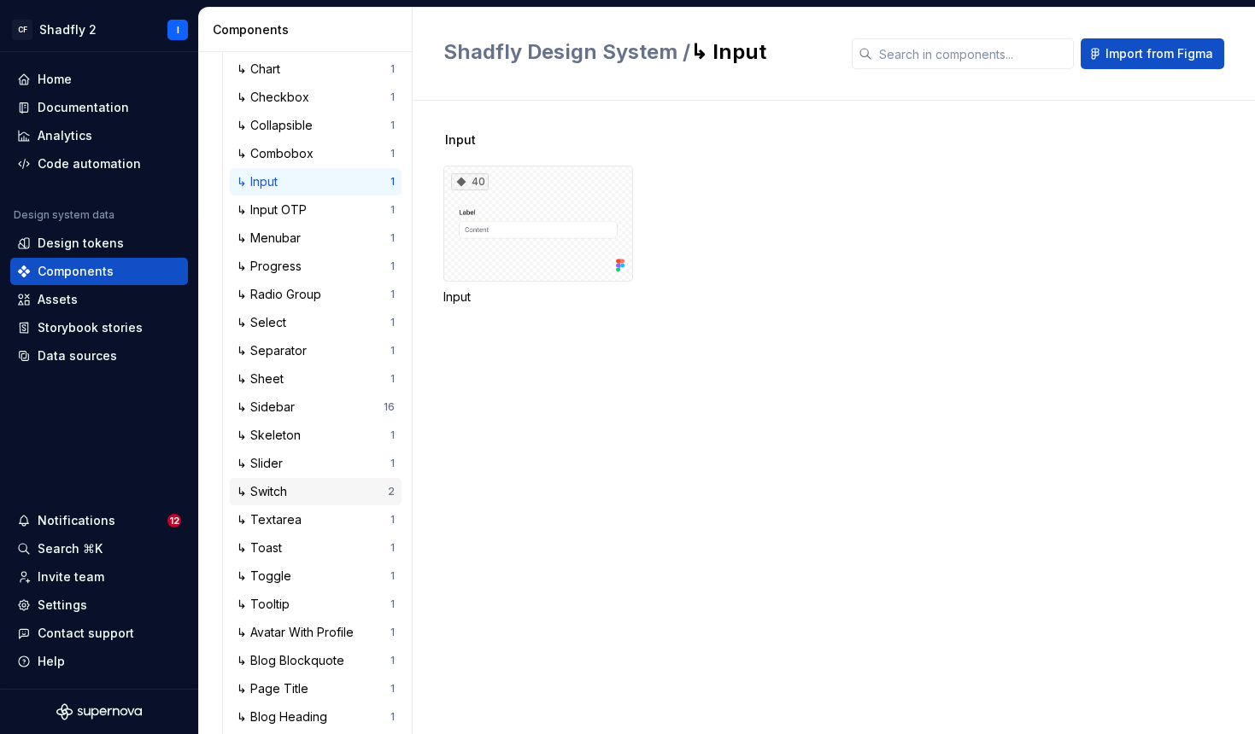
scroll to position [272, 0]
click at [300, 440] on div "↳ Skeleton" at bounding box center [272, 434] width 71 height 17
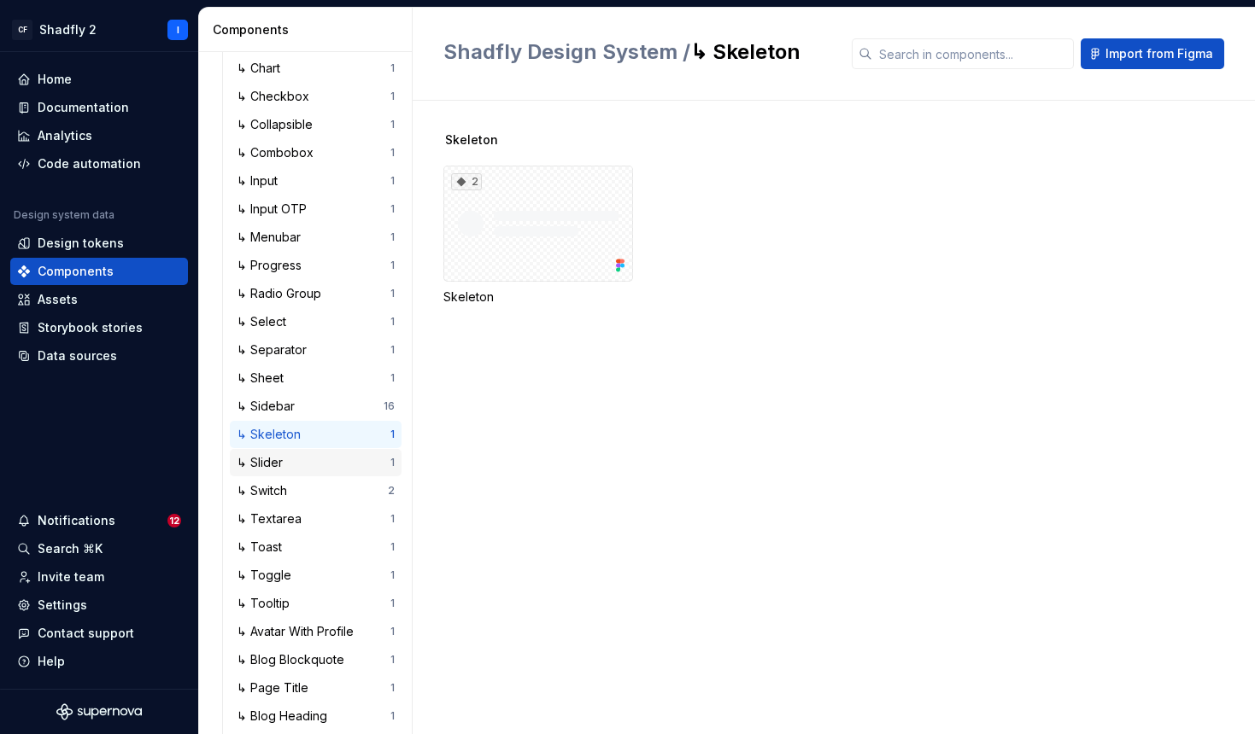
click at [280, 461] on div "↳ Slider" at bounding box center [263, 462] width 53 height 17
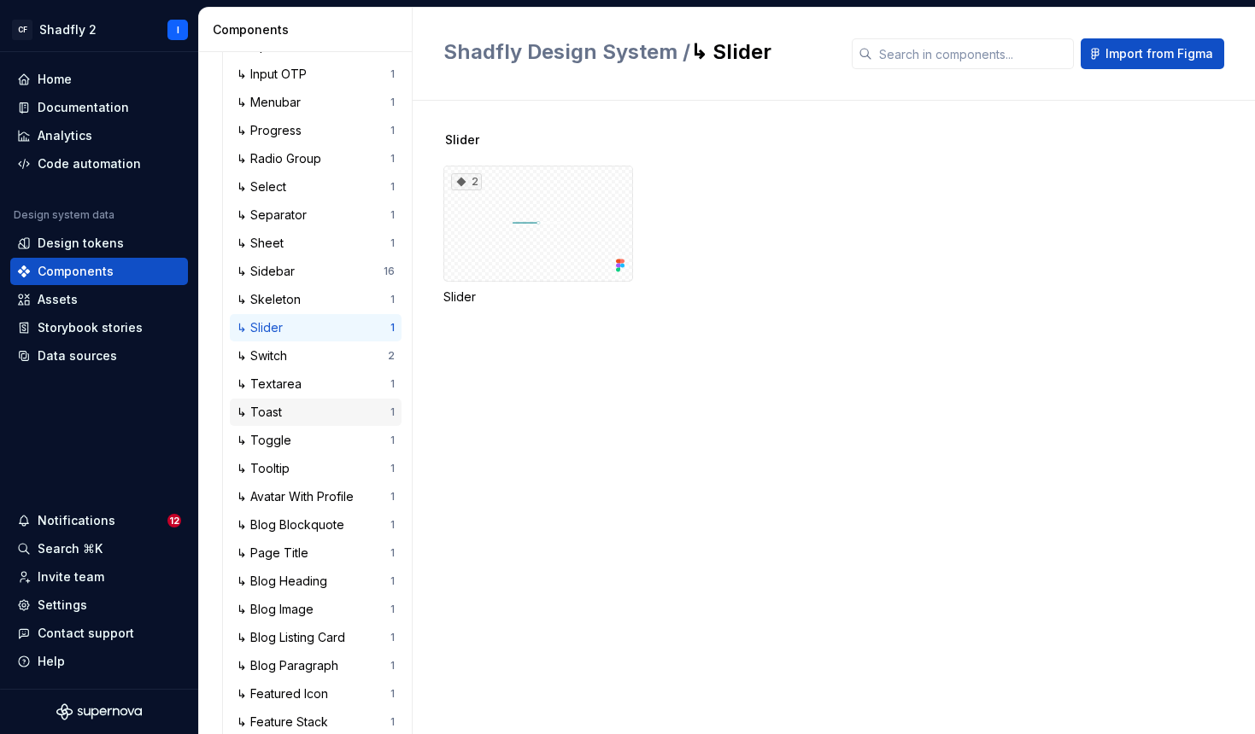
scroll to position [409, 0]
click at [302, 413] on div "↳ Toast" at bounding box center [314, 410] width 154 height 17
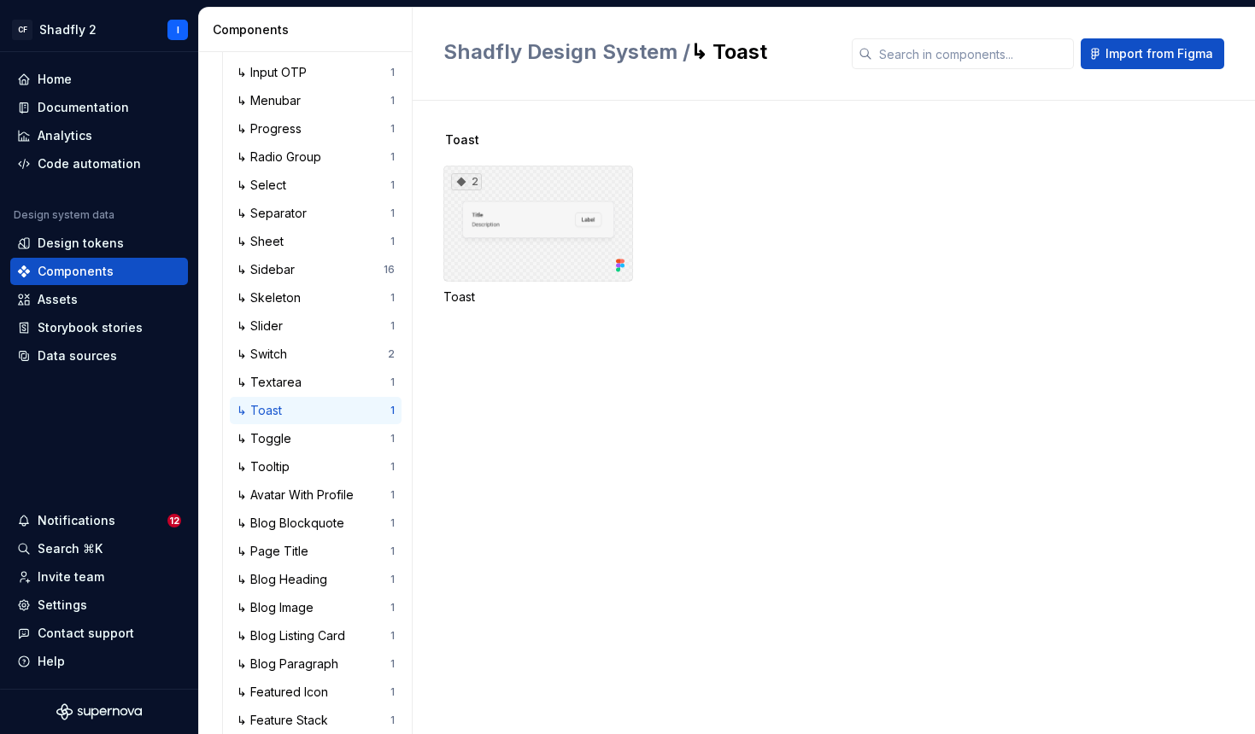
click at [553, 234] on div "2" at bounding box center [538, 224] width 190 height 116
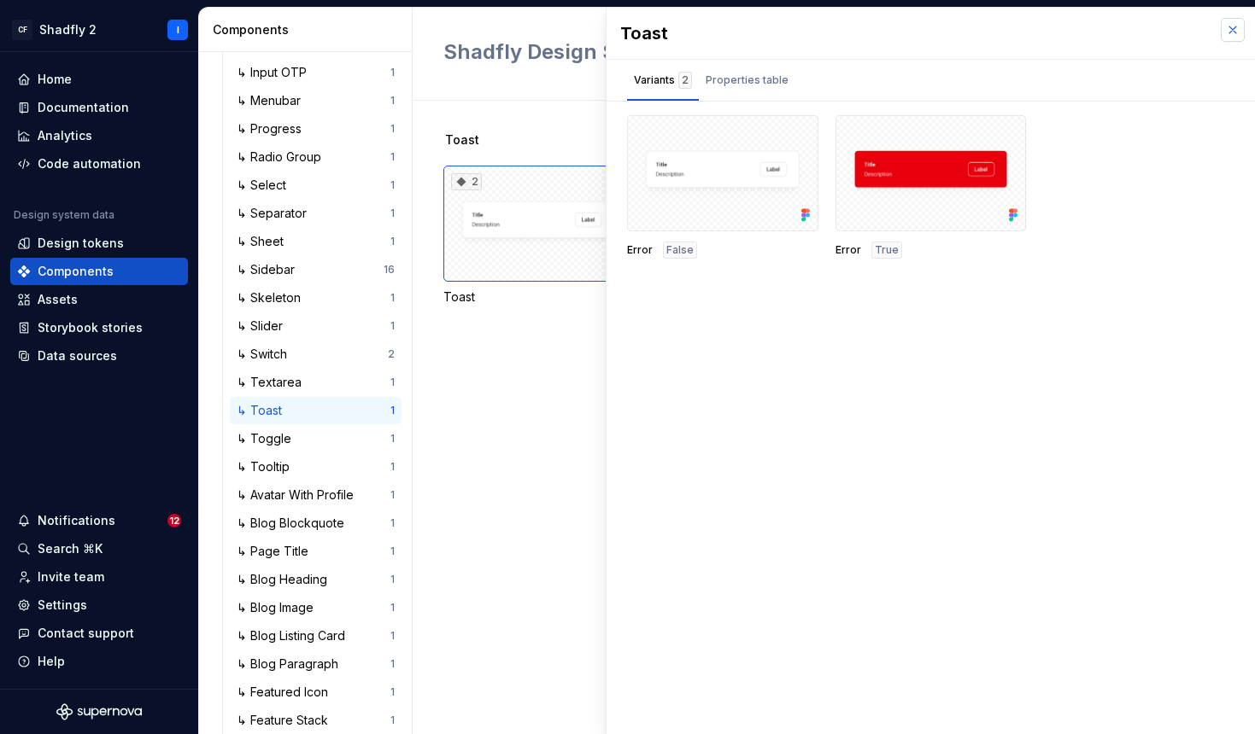
click at [1230, 28] on button "button" at bounding box center [1232, 30] width 24 height 24
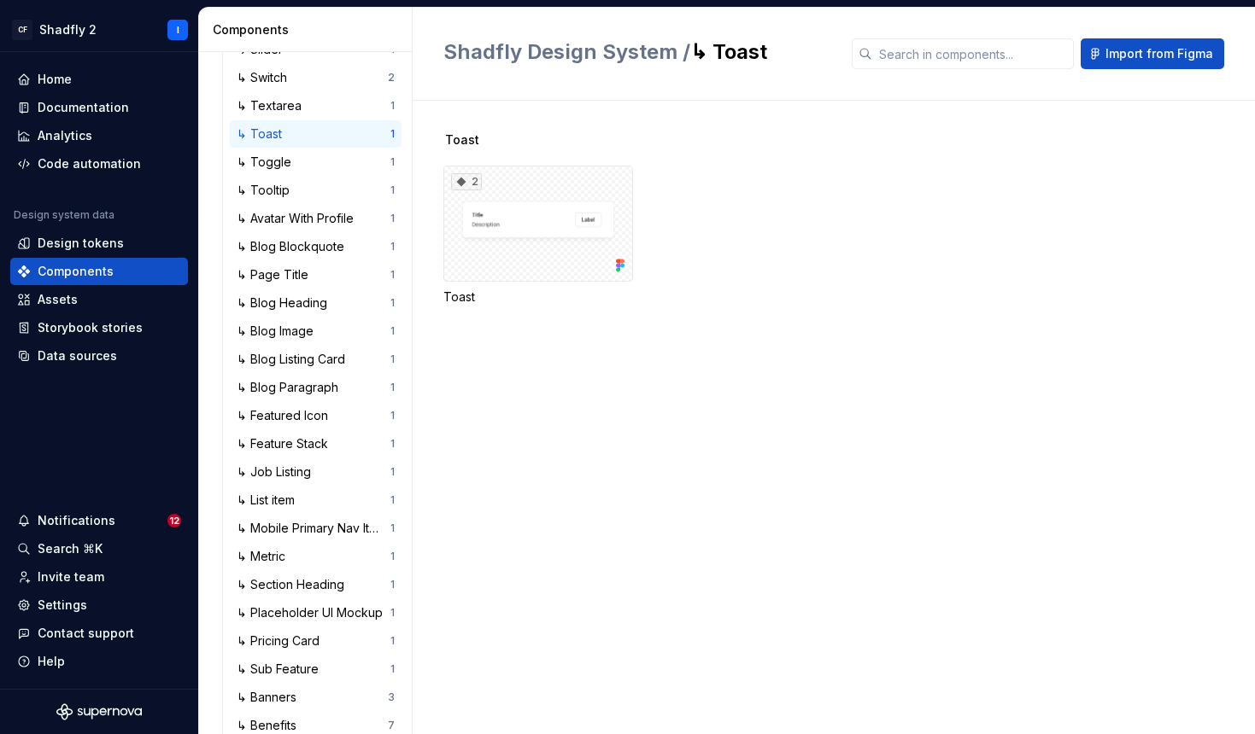
scroll to position [689, 0]
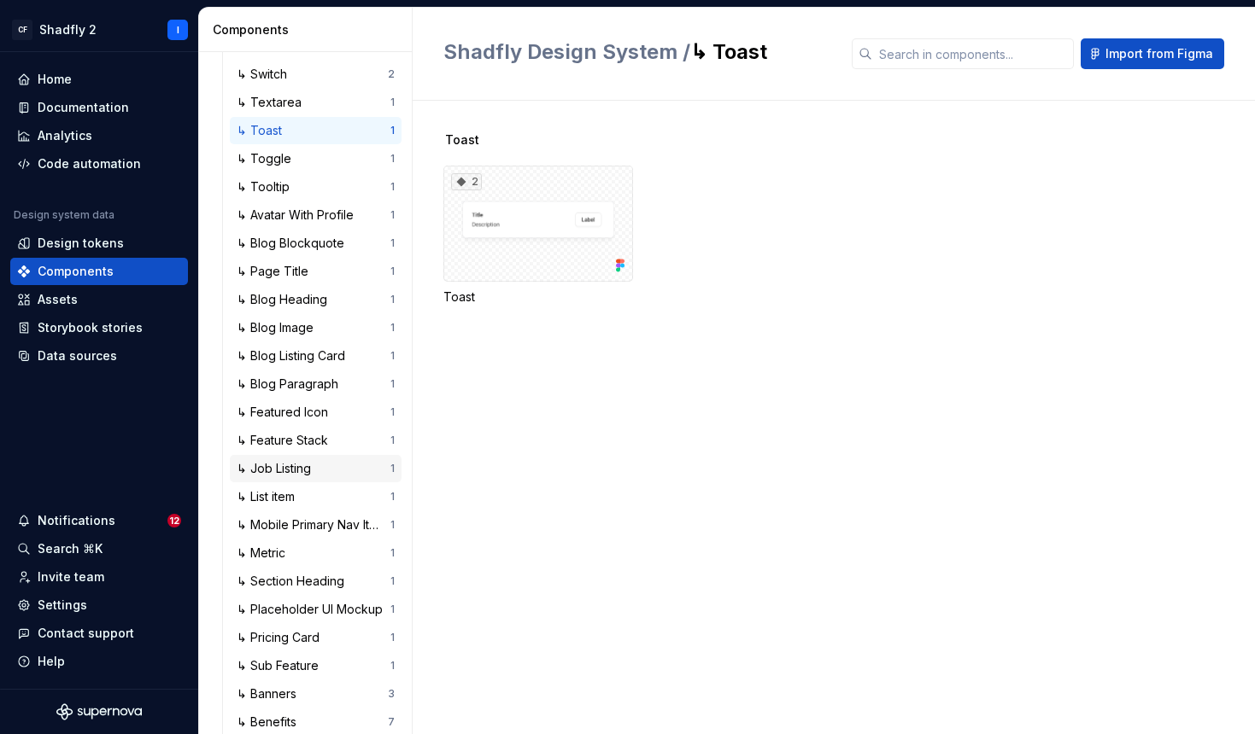
click at [290, 467] on div "↳ Job Listing" at bounding box center [277, 468] width 81 height 17
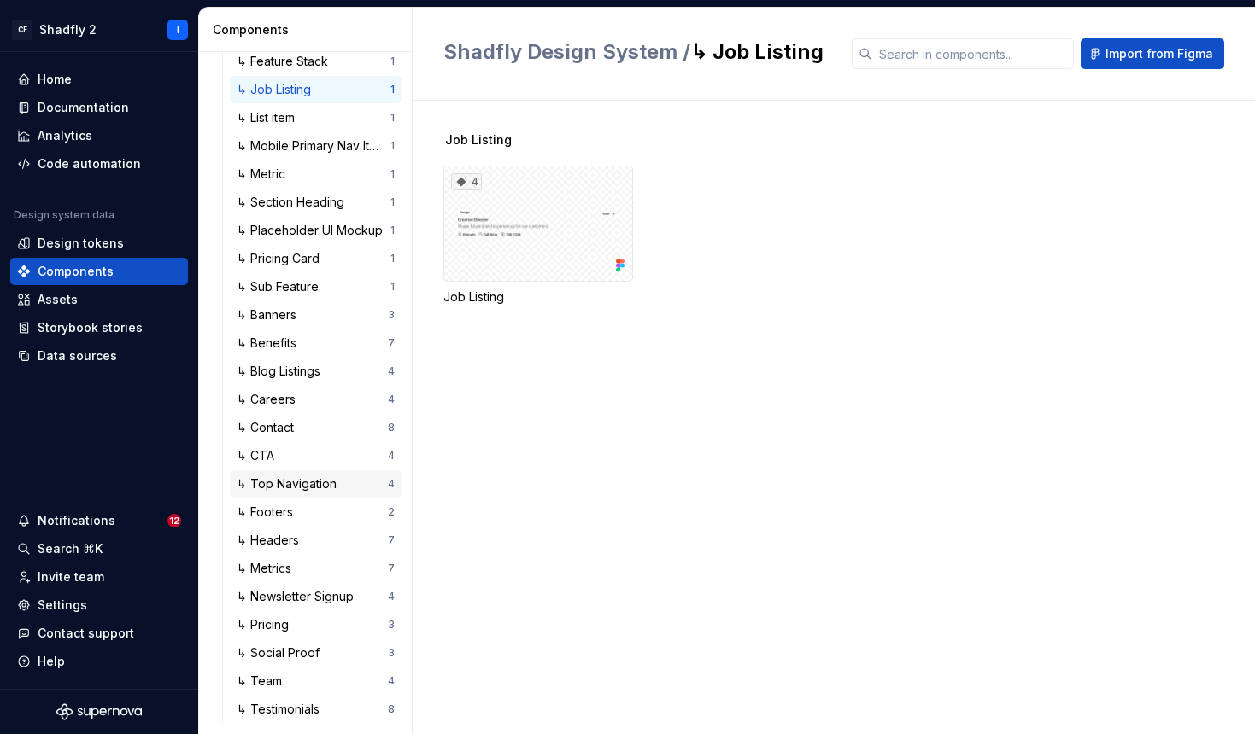
scroll to position [1074, 0]
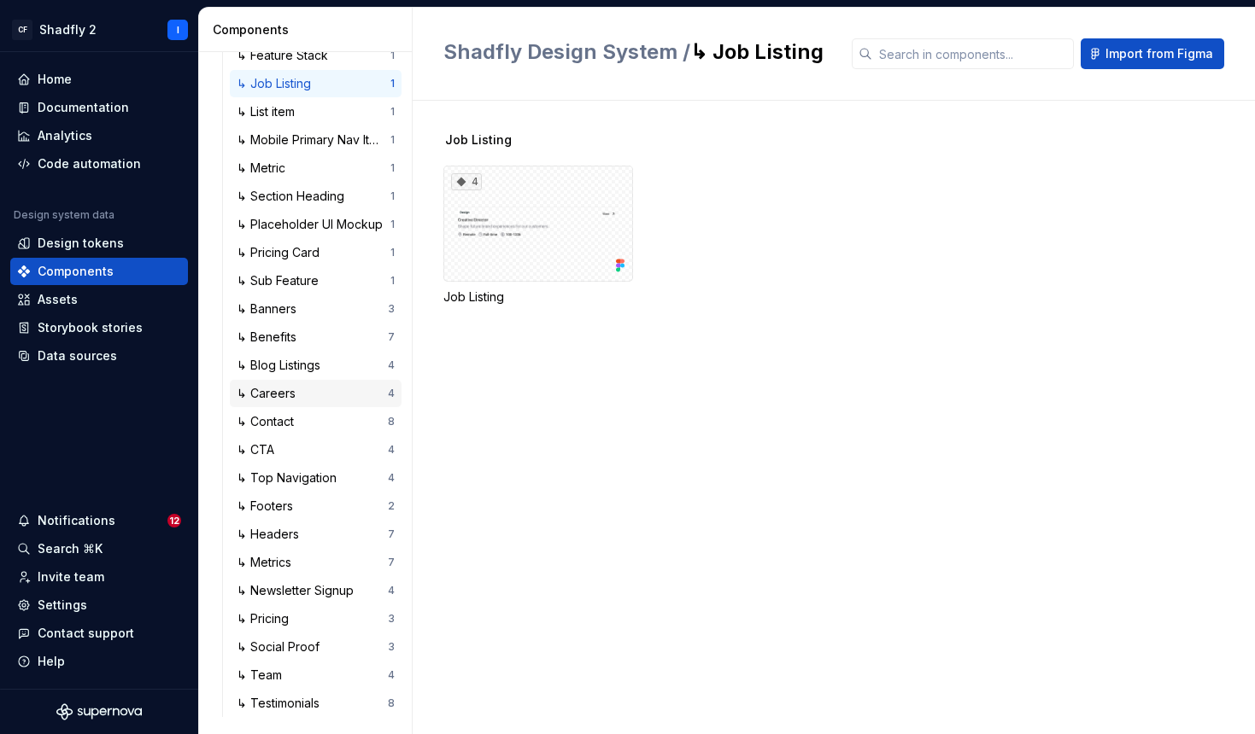
click at [278, 401] on div "↳ Careers" at bounding box center [270, 393] width 66 height 17
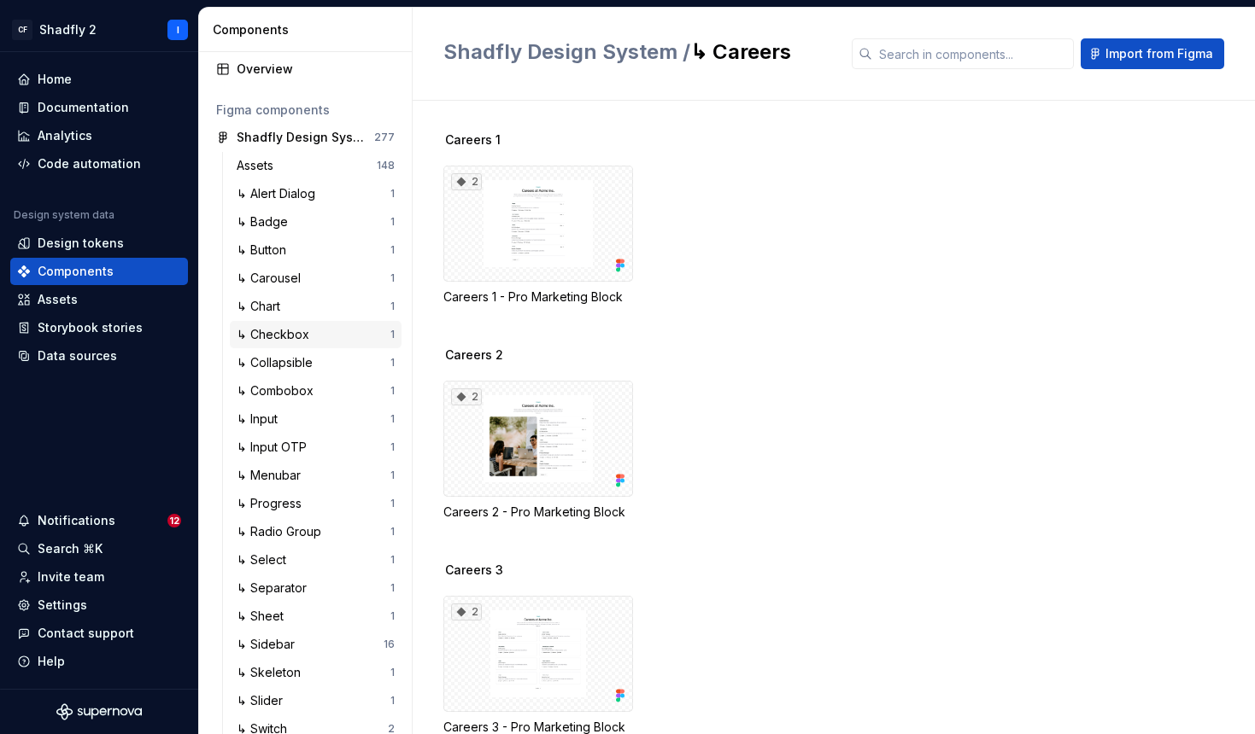
scroll to position [50, 0]
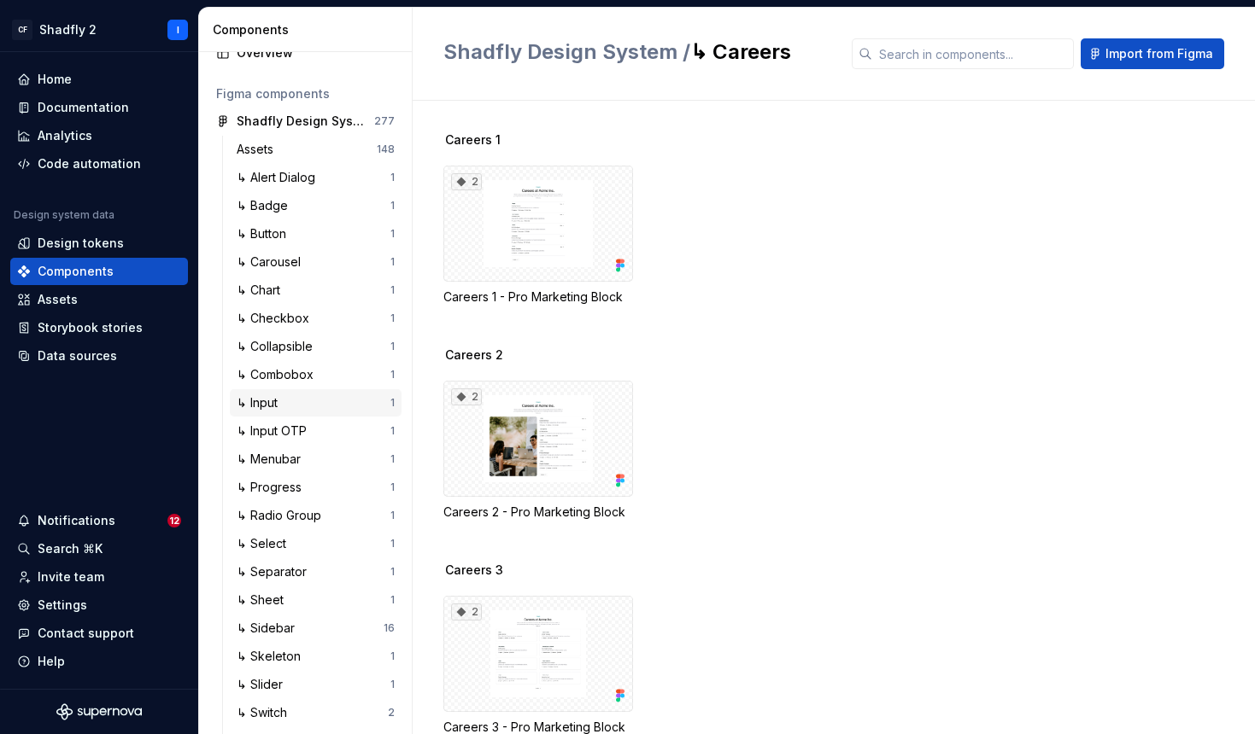
click at [268, 405] on div "↳ Input" at bounding box center [261, 403] width 48 height 17
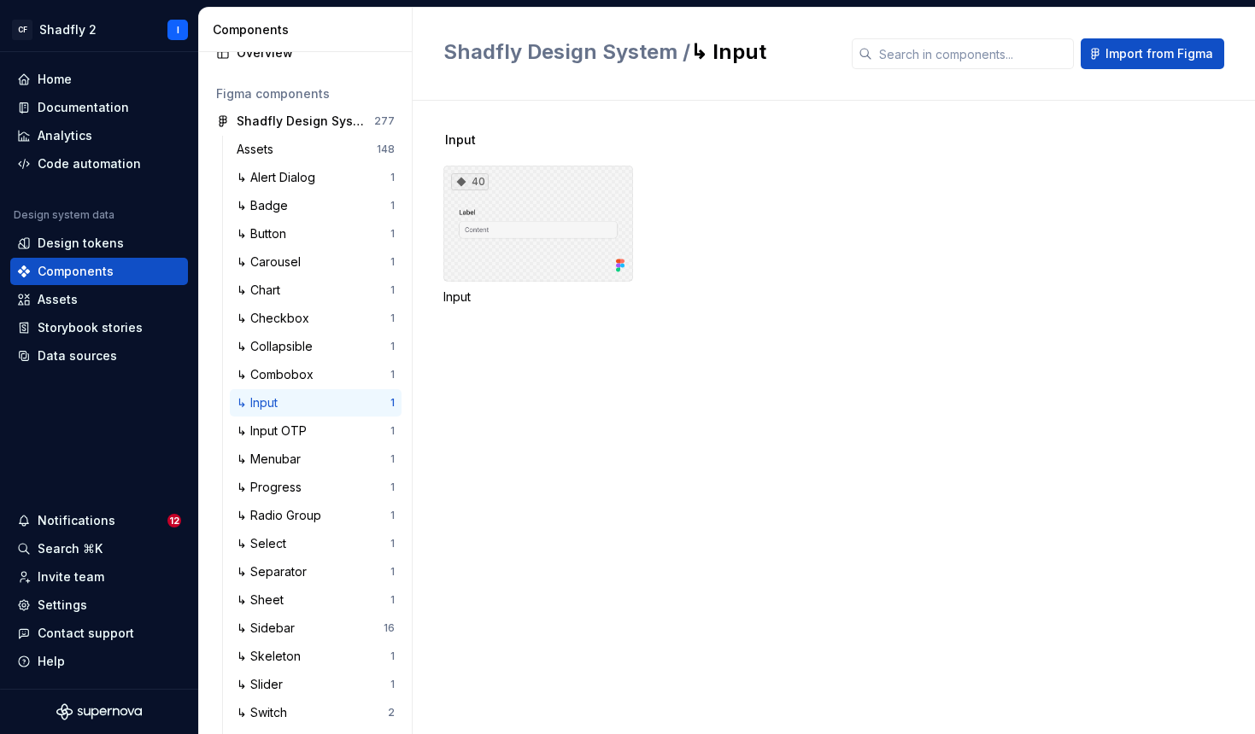
click at [535, 232] on div "40" at bounding box center [538, 224] width 190 height 116
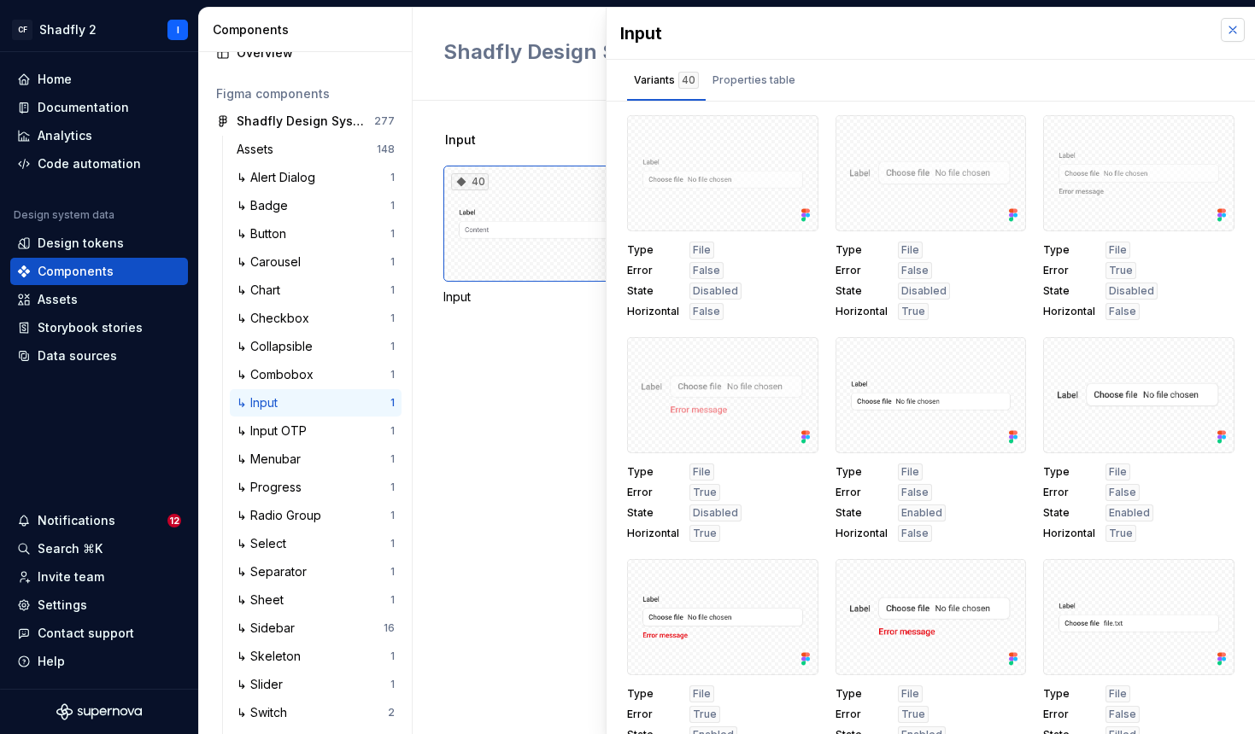
click at [1220, 32] on button "button" at bounding box center [1232, 30] width 24 height 24
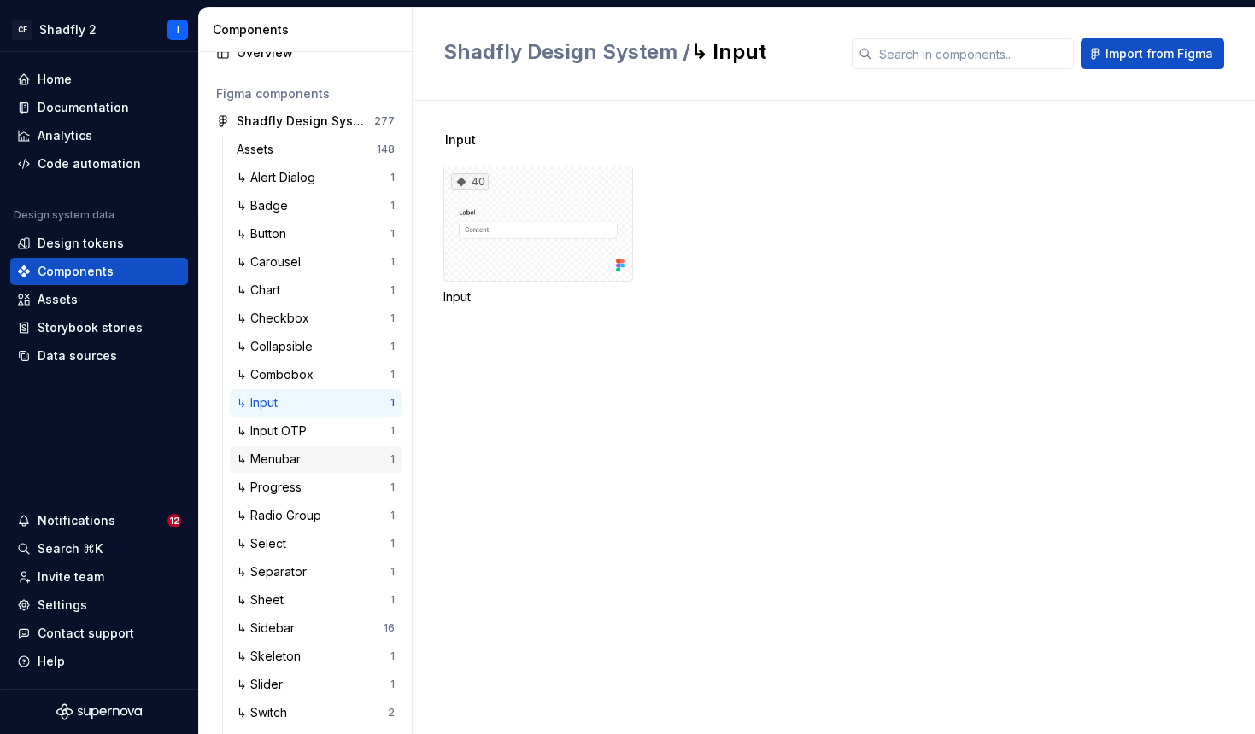
click at [284, 457] on div "↳ Menubar" at bounding box center [272, 459] width 71 height 17
click at [284, 562] on div "↳ Separator 1" at bounding box center [316, 572] width 172 height 27
click at [287, 624] on div "↳ Sidebar" at bounding box center [269, 628] width 65 height 17
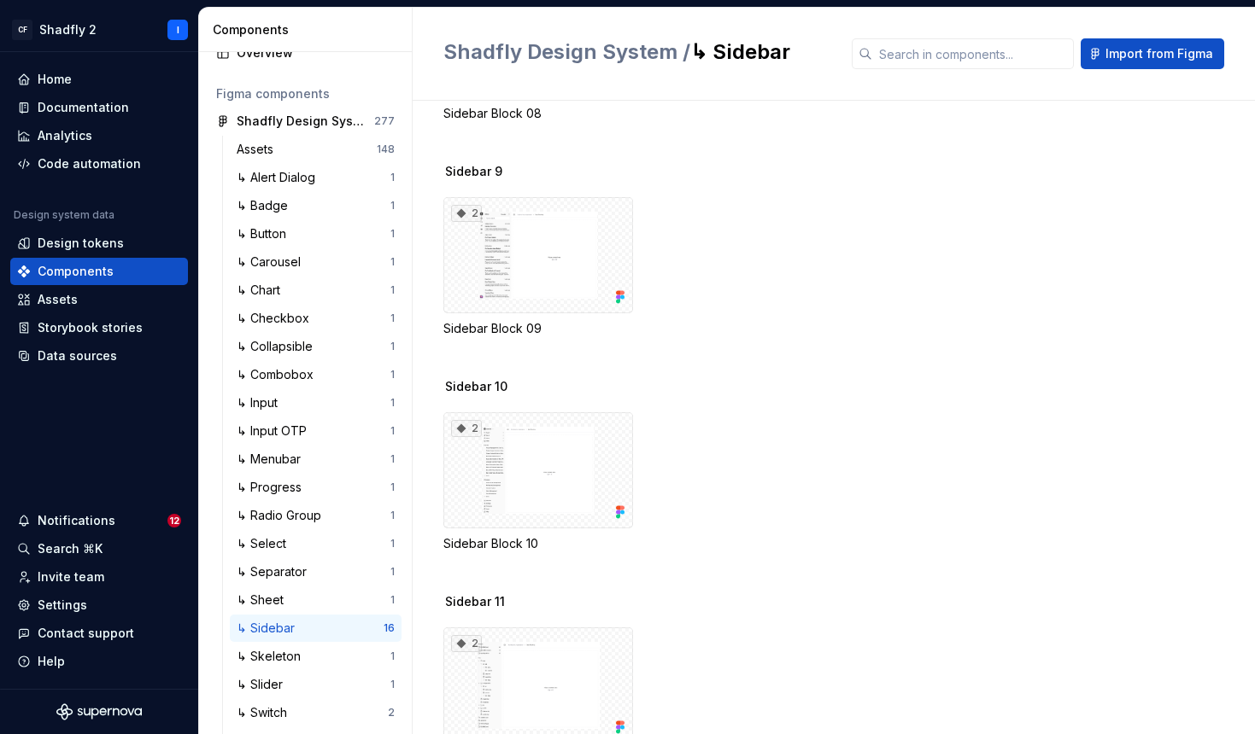
scroll to position [1878, 0]
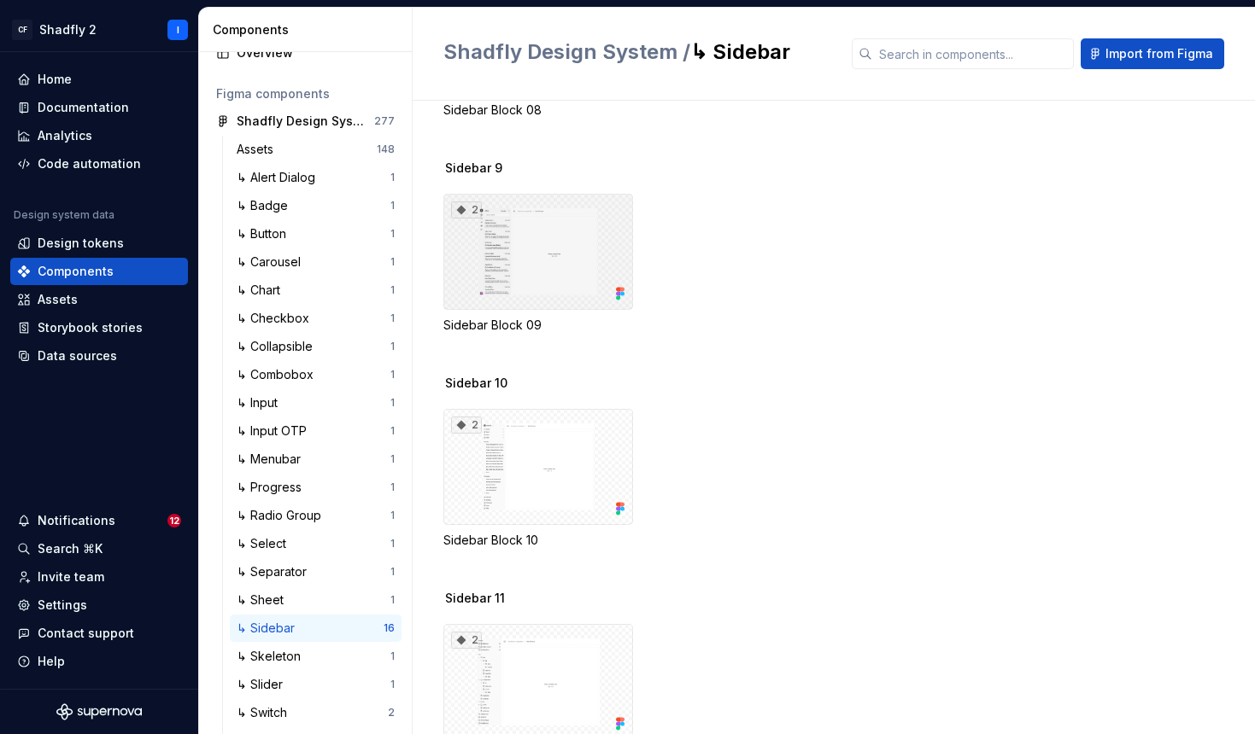
click at [523, 260] on div "2" at bounding box center [538, 252] width 190 height 116
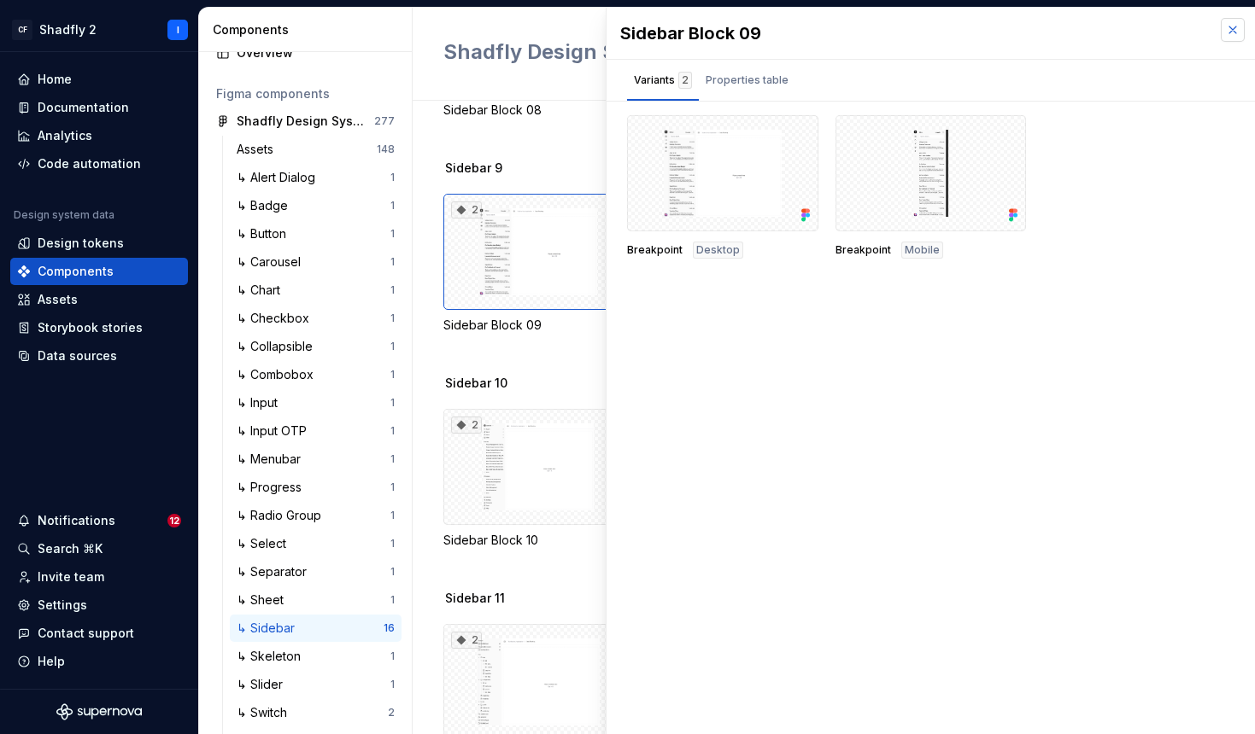
click at [1237, 27] on button "button" at bounding box center [1232, 30] width 24 height 24
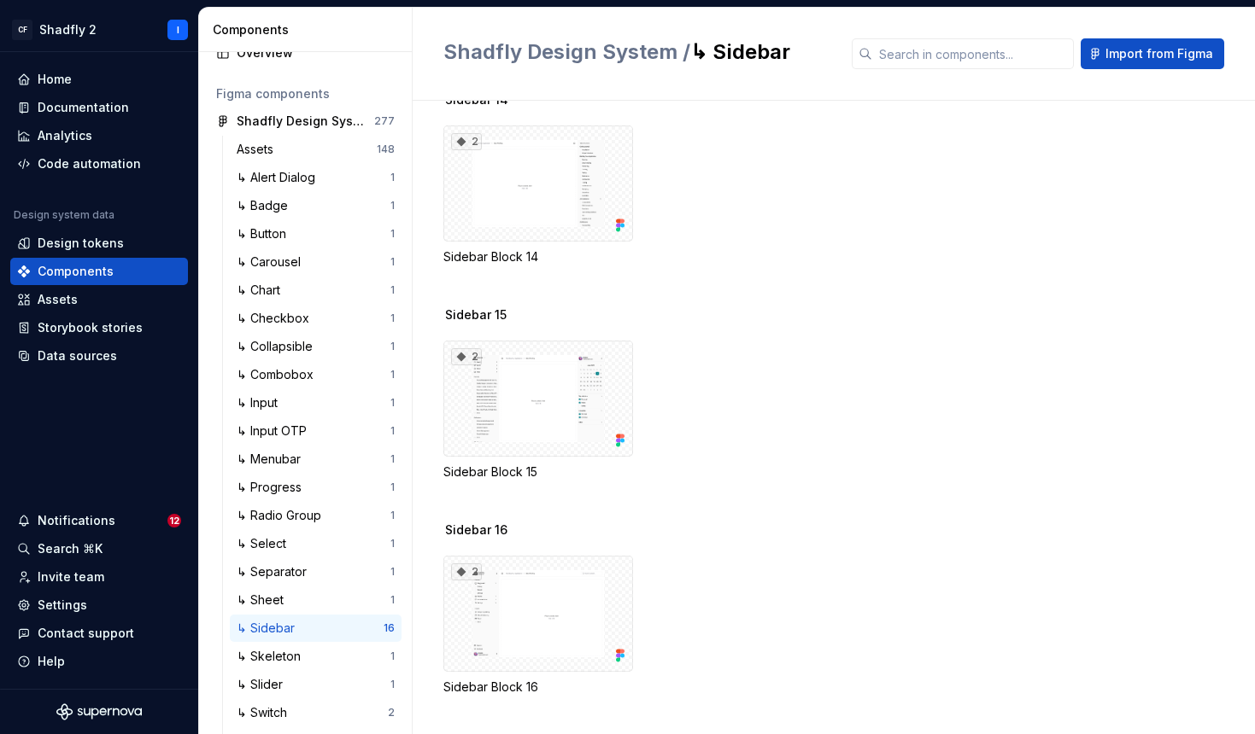
scroll to position [2810, 0]
click at [284, 652] on div "↳ Skeleton" at bounding box center [272, 656] width 71 height 17
